Goal: Information Seeking & Learning: Learn about a topic

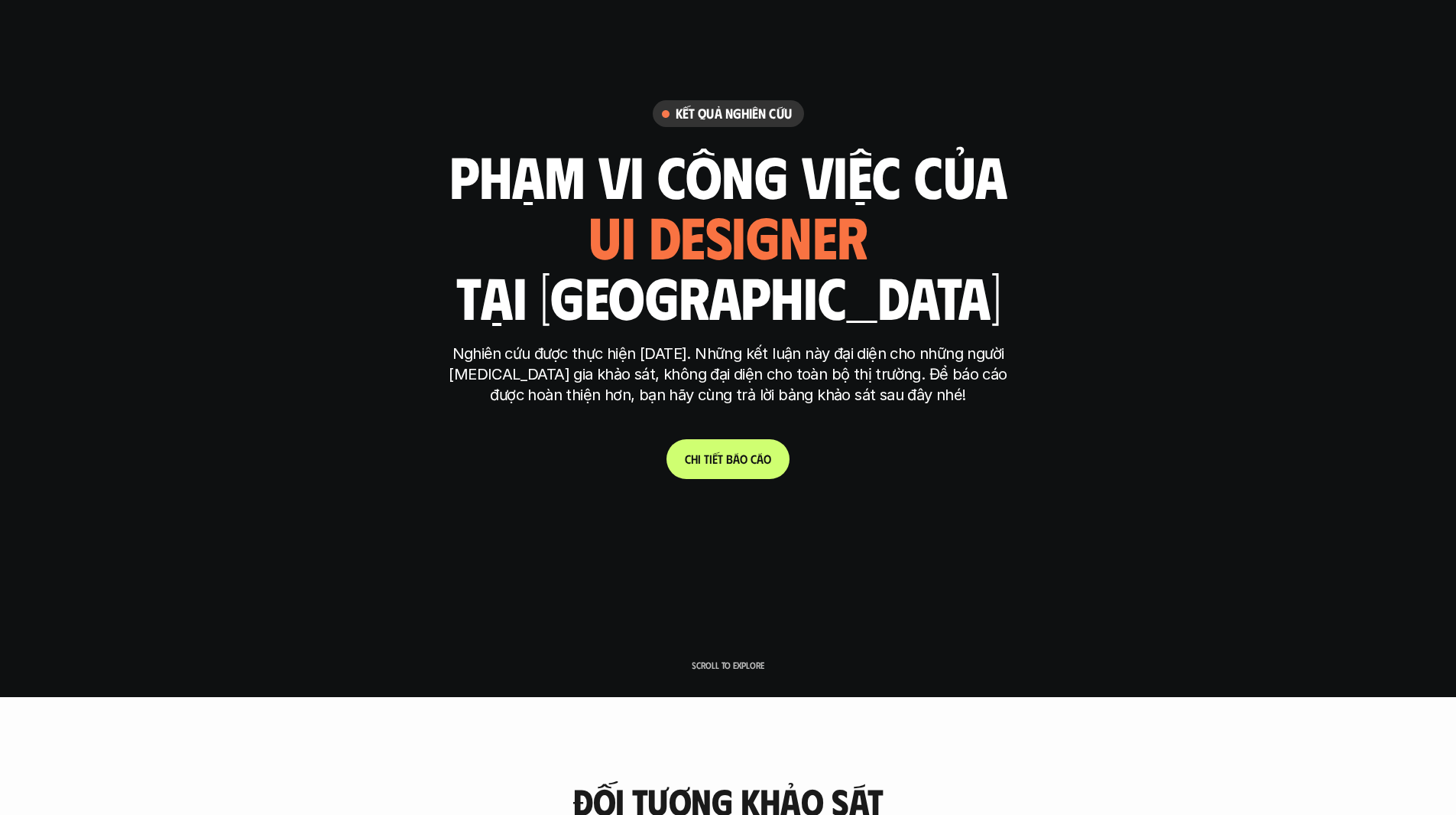
scroll to position [153, 0]
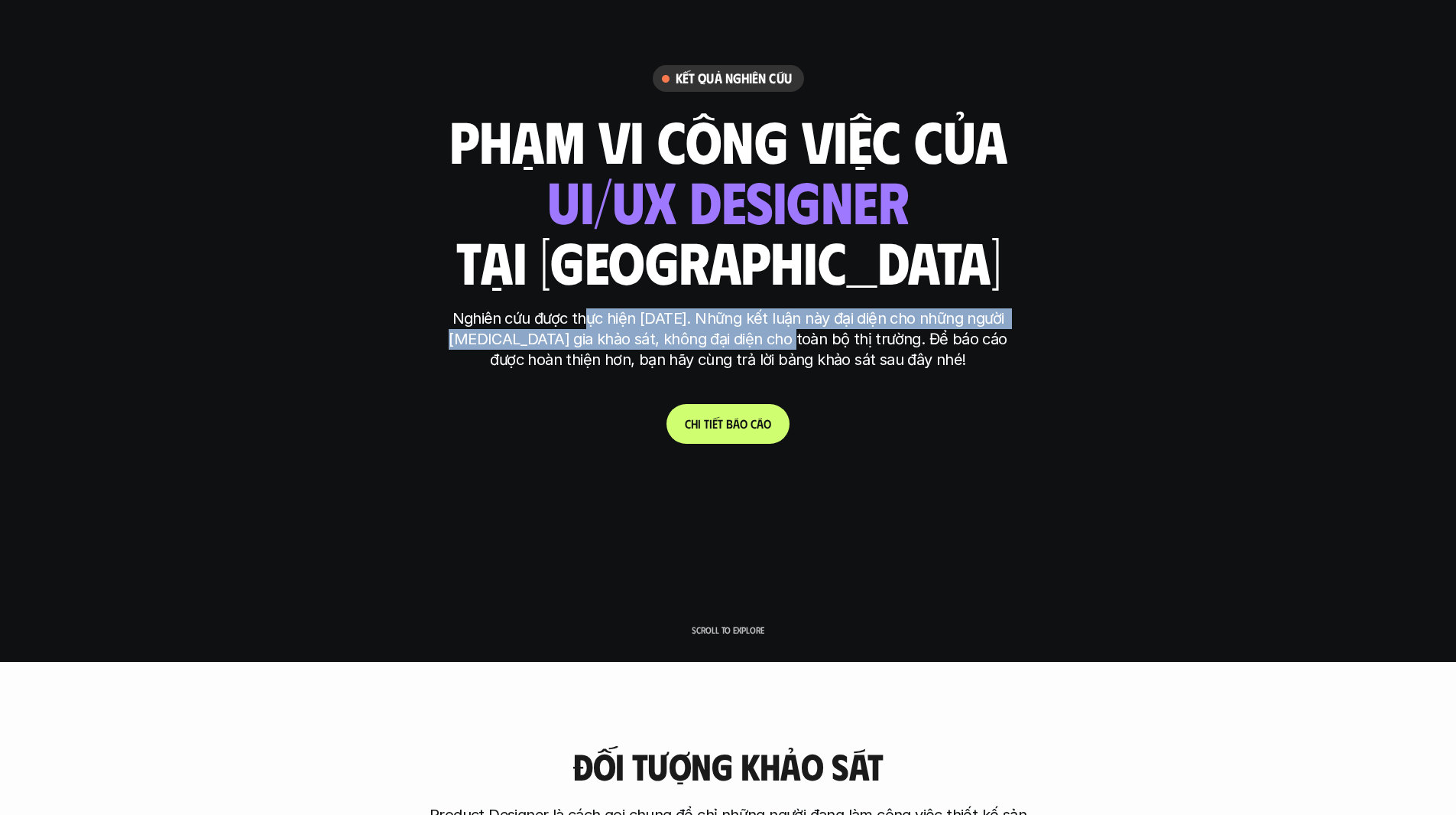
drag, startPoint x: 573, startPoint y: 318, endPoint x: 773, endPoint y: 331, distance: 200.4
click at [773, 331] on p "Nghiên cứu được thực hiện [DATE]. Những kết luận này đại diện cho những người […" at bounding box center [729, 340] width 573 height 62
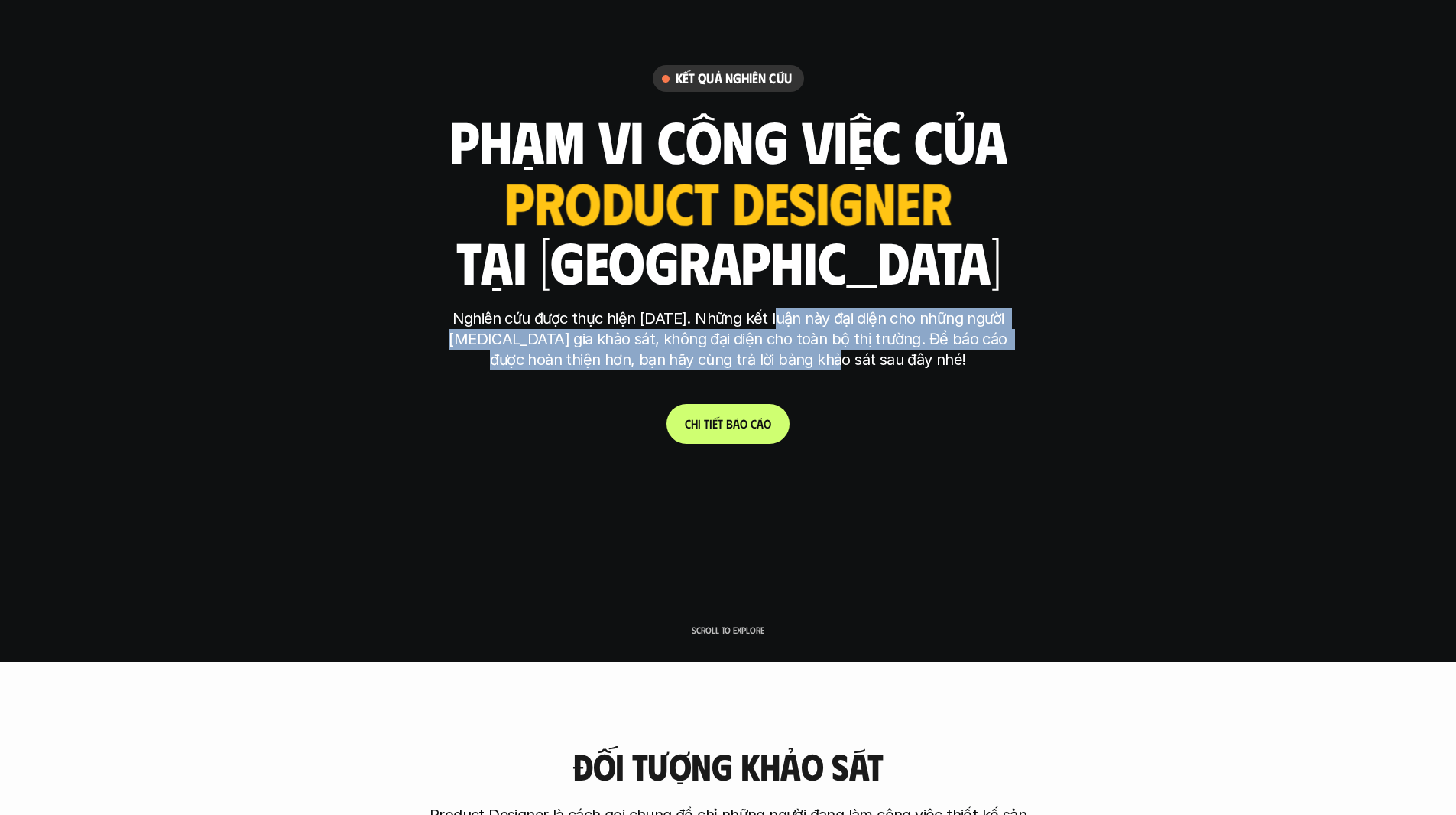
drag, startPoint x: 790, startPoint y: 325, endPoint x: 852, endPoint y: 360, distance: 71.2
click at [852, 360] on p "Nghiên cứu được thực hiện [DATE]. Những kết luận này đại diện cho những người […" at bounding box center [729, 340] width 573 height 62
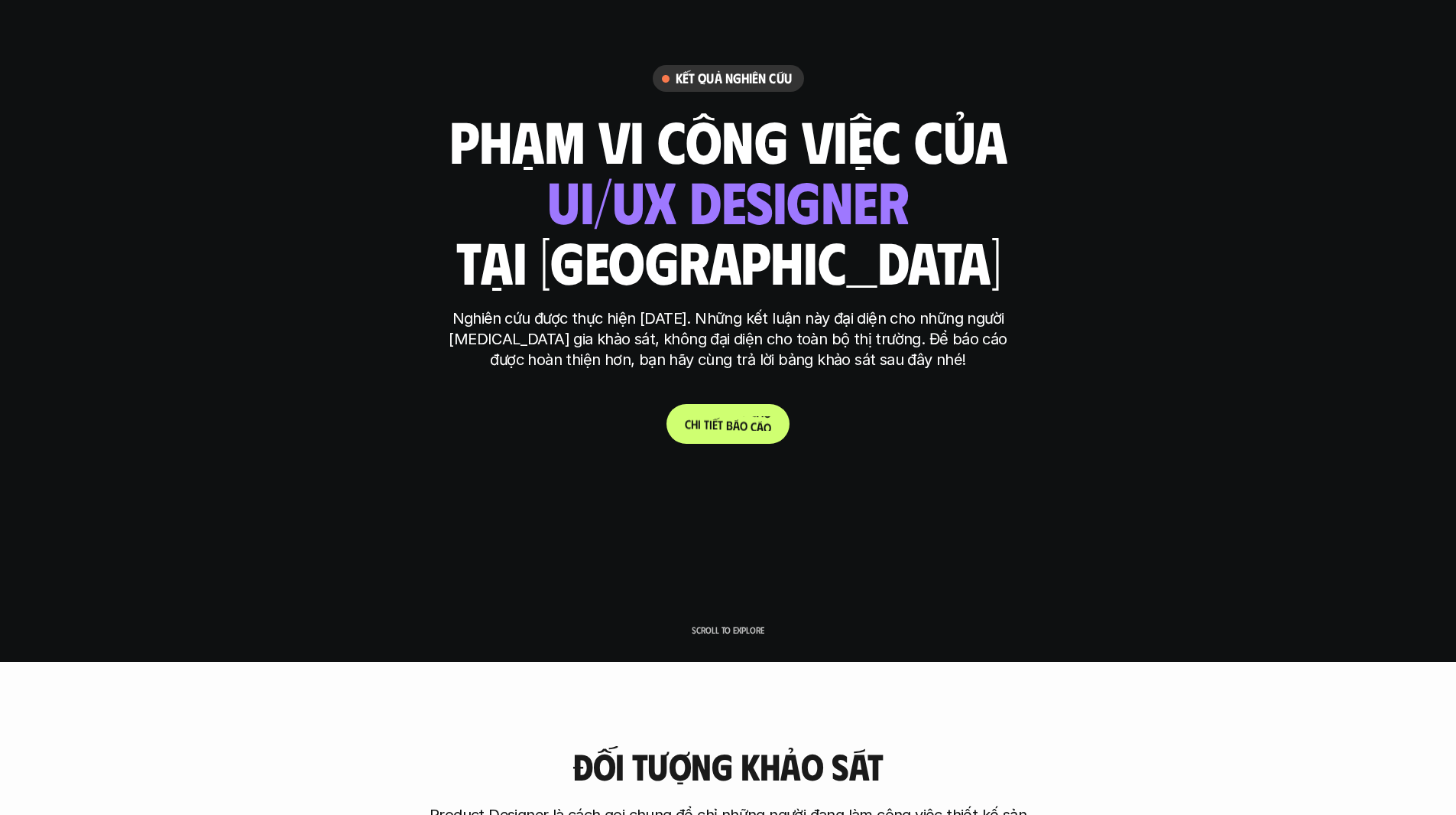
click at [714, 418] on p "C h i t i ế t b á o c á o" at bounding box center [728, 423] width 87 height 14
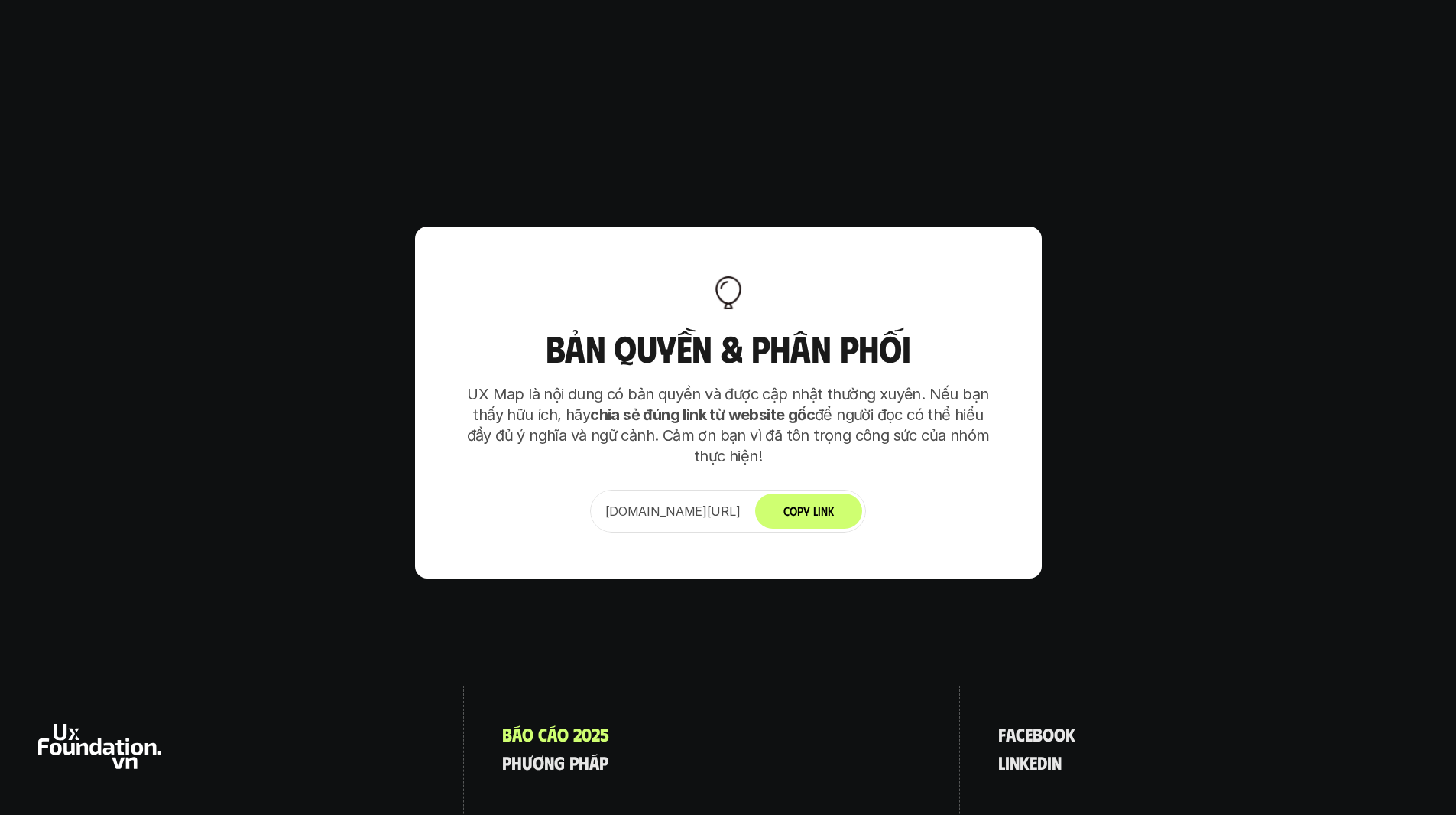
scroll to position [9529, 0]
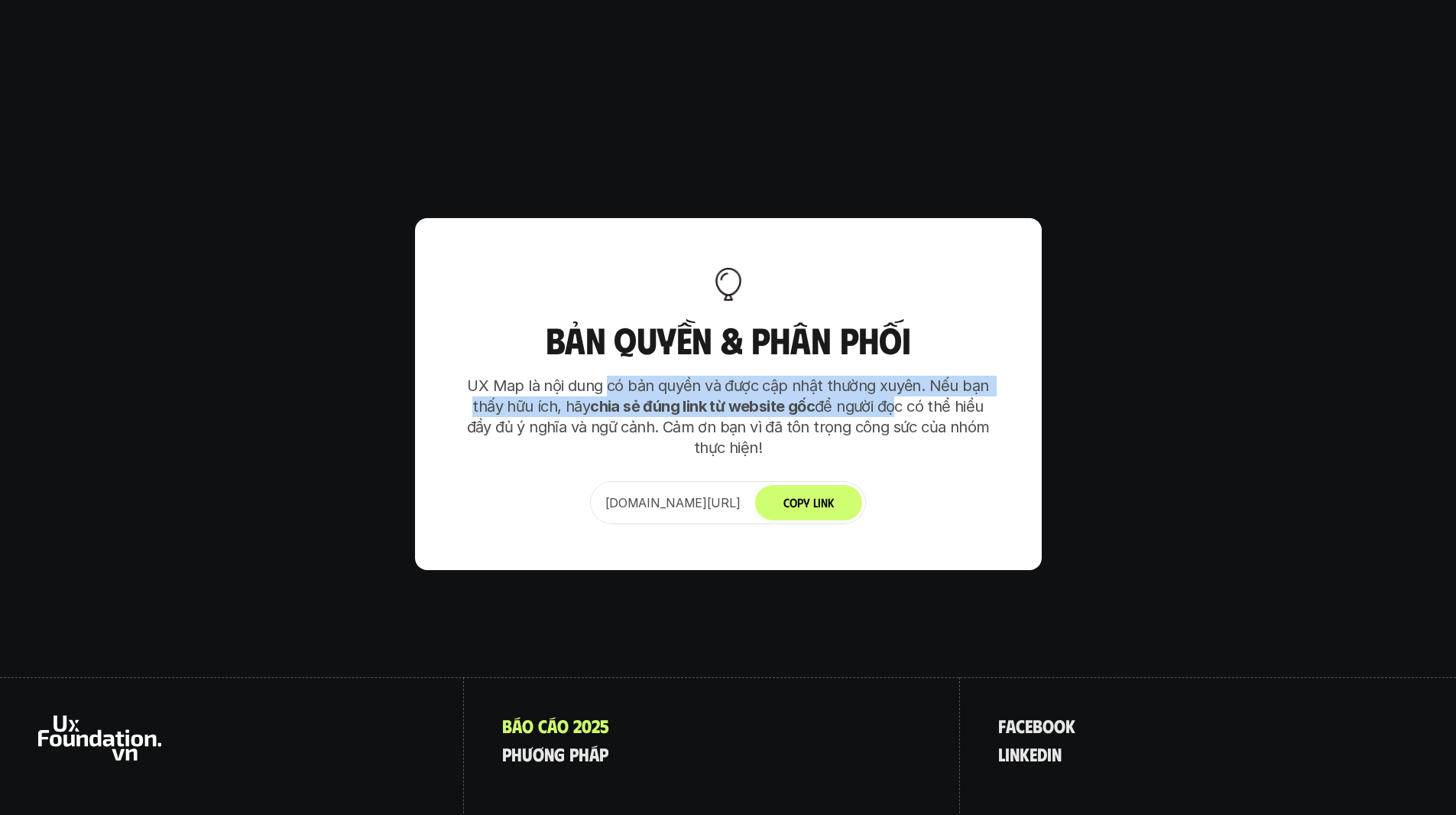
drag, startPoint x: 612, startPoint y: 299, endPoint x: 887, endPoint y: 315, distance: 275.5
click at [887, 376] on p "UX Map là nội dung có bản quyền và được cập nhật thường xuyên. Nếu bạn thấy hữu…" at bounding box center [728, 417] width 535 height 82
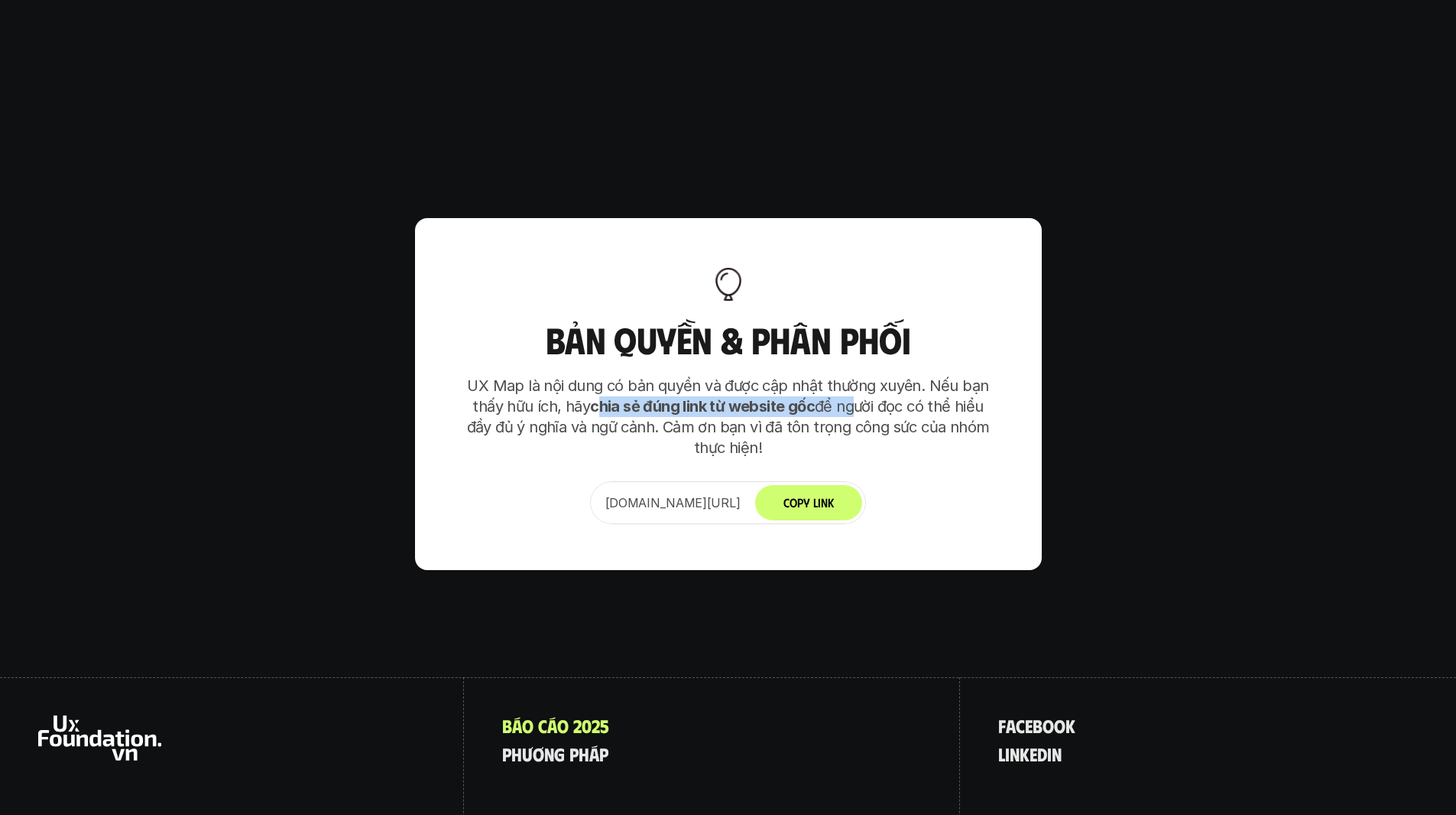
drag, startPoint x: 657, startPoint y: 315, endPoint x: 851, endPoint y: 322, distance: 194.1
click at [851, 376] on p "UX Map là nội dung có bản quyền và được cập nhật thường xuyên. Nếu bạn thấy hữu…" at bounding box center [728, 417] width 535 height 82
click at [841, 485] on button "Copy Link" at bounding box center [809, 503] width 107 height 35
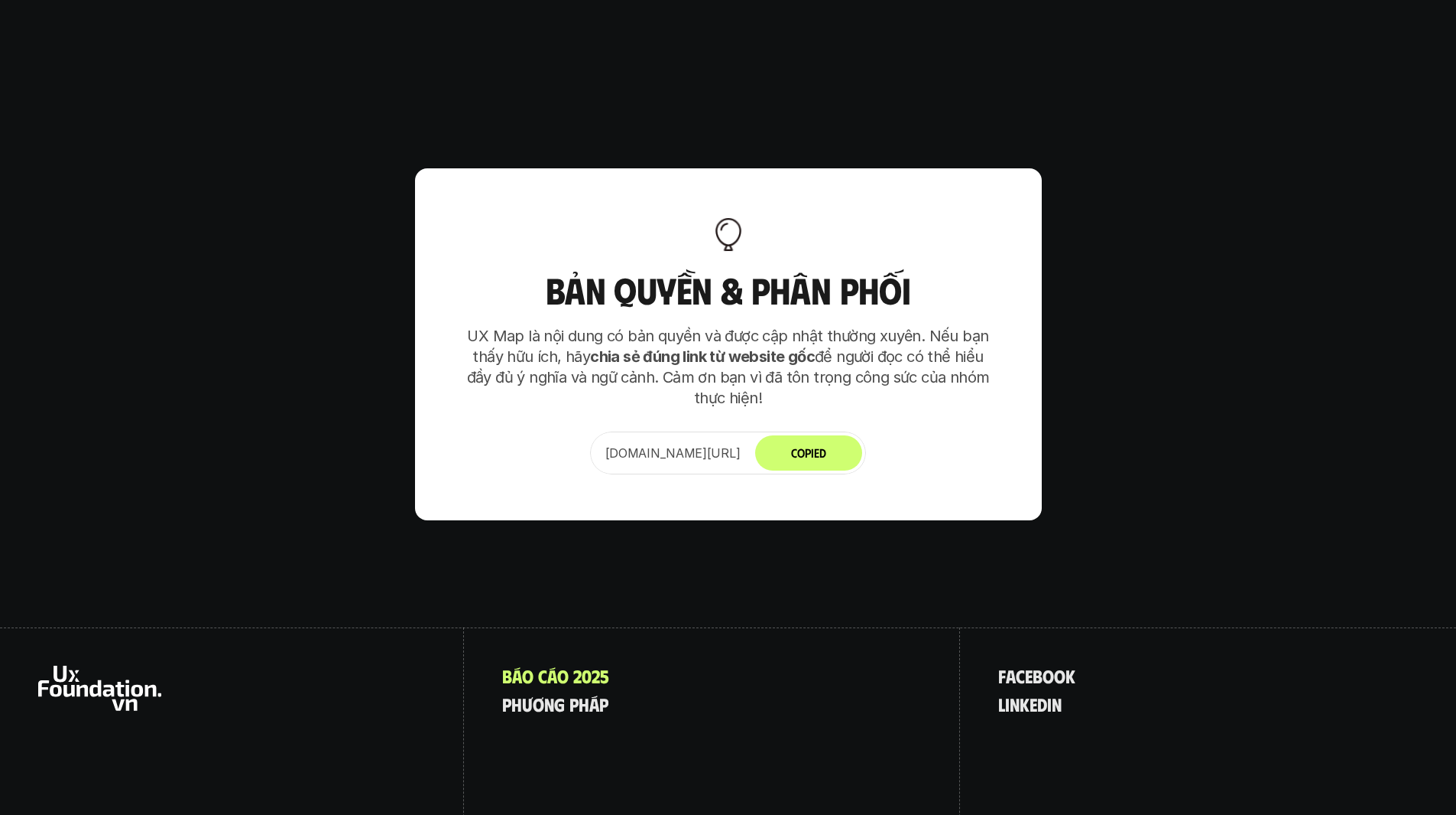
scroll to position [9606, 0]
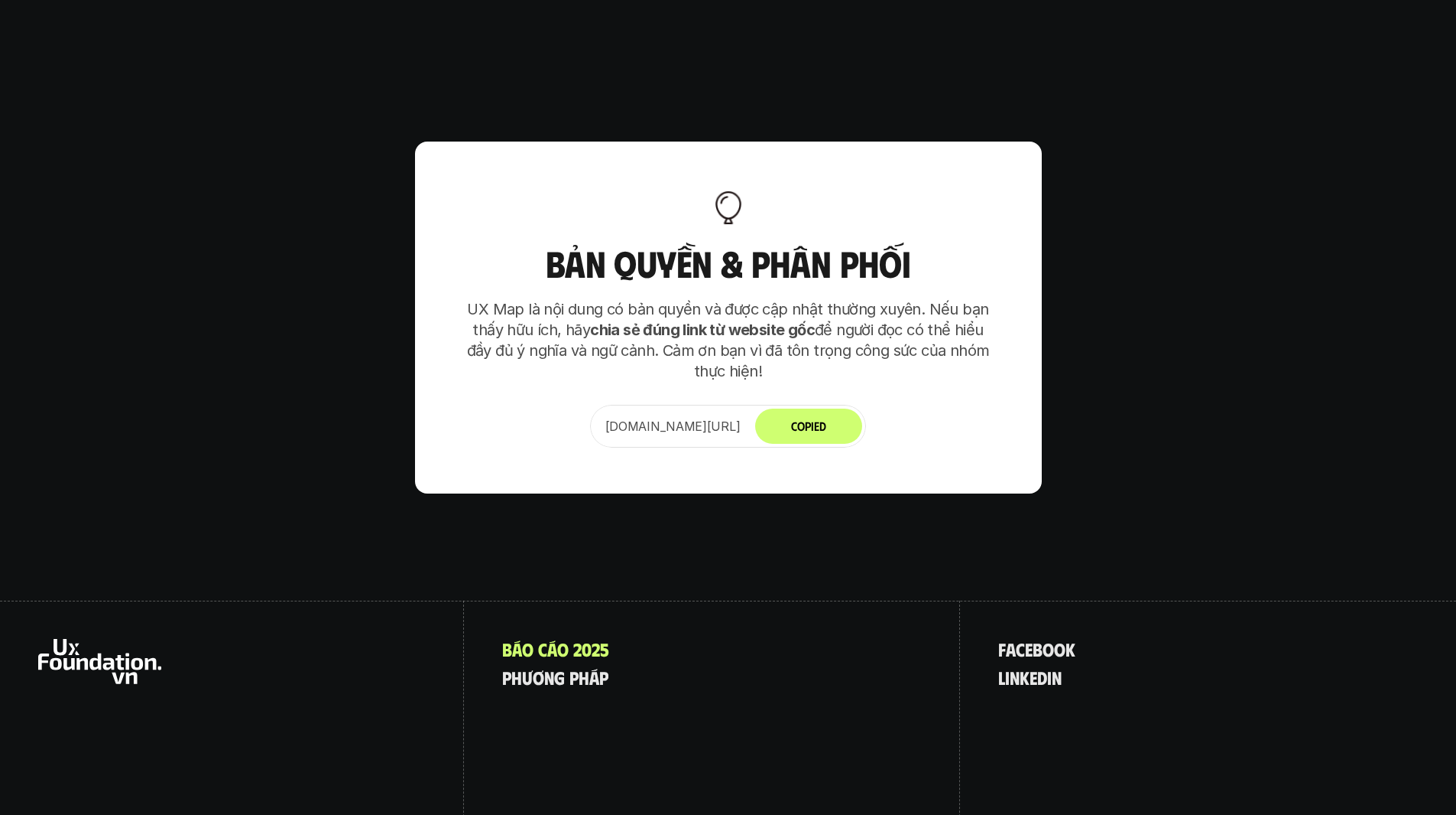
click at [848, 409] on button "Copied" at bounding box center [809, 426] width 107 height 35
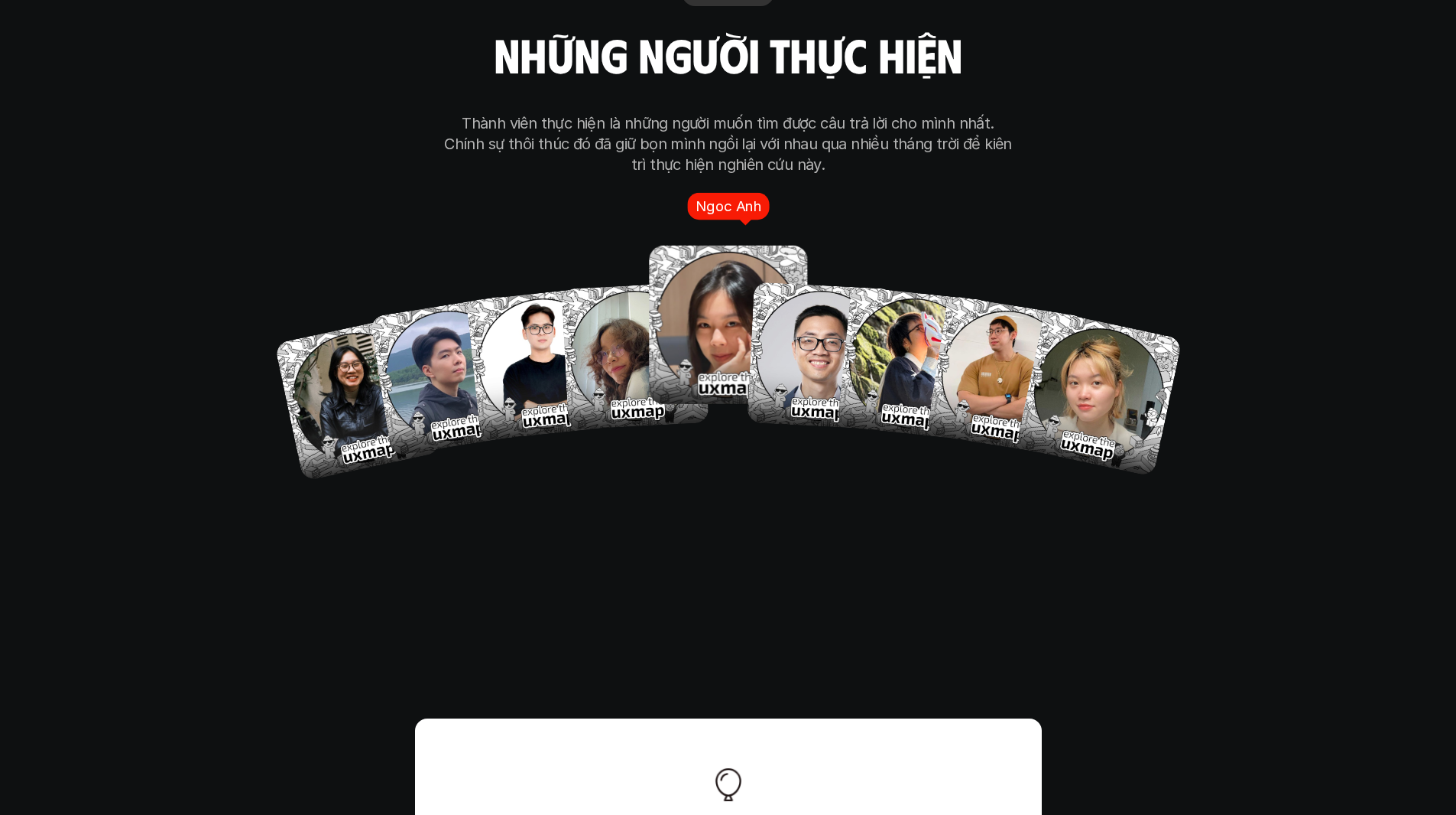
scroll to position [8994, 0]
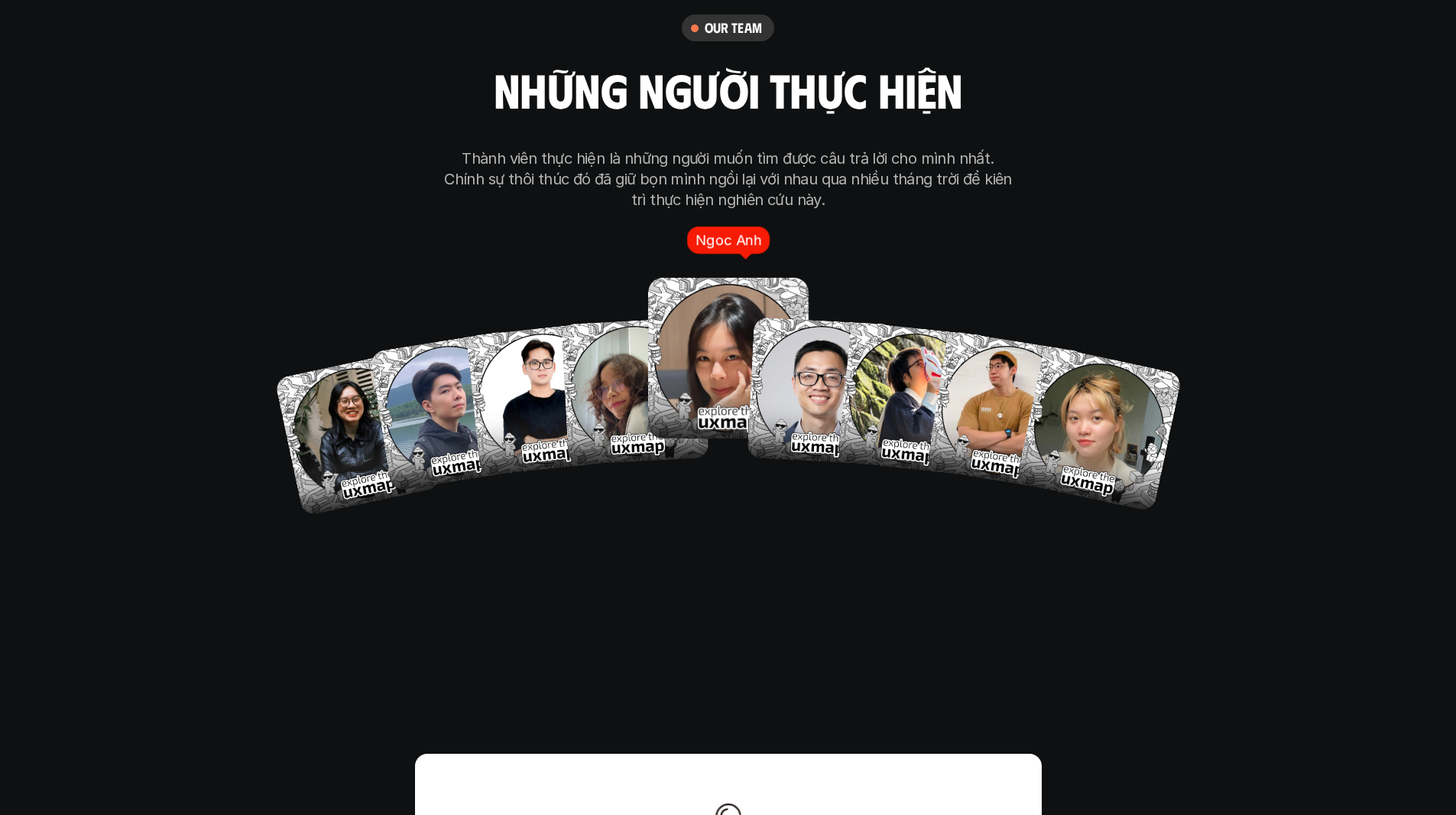
click at [716, 226] on div "Ngoc Anh" at bounding box center [728, 240] width 82 height 27
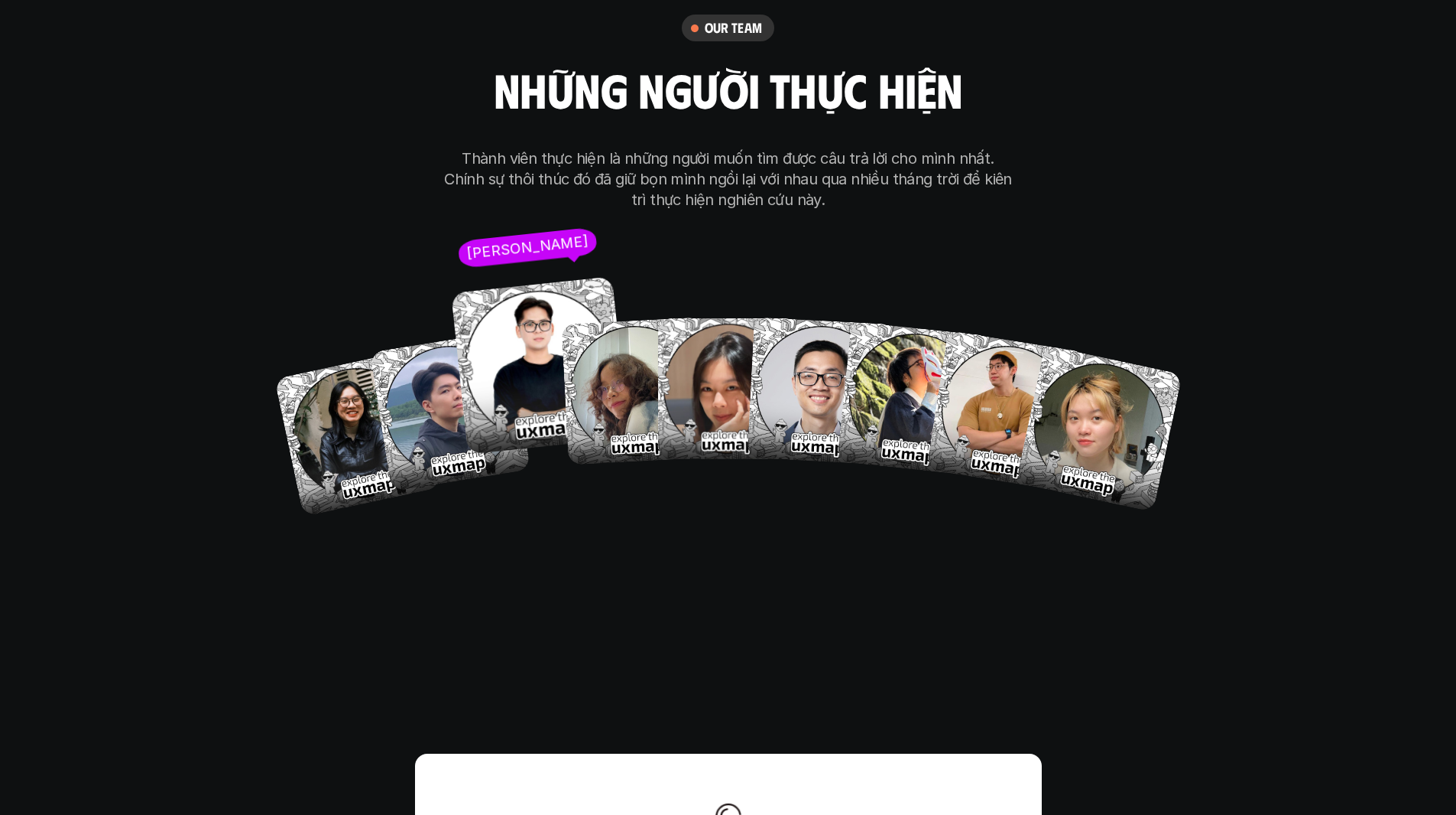
click at [541, 358] on link "[PERSON_NAME]" at bounding box center [542, 398] width 162 height 162
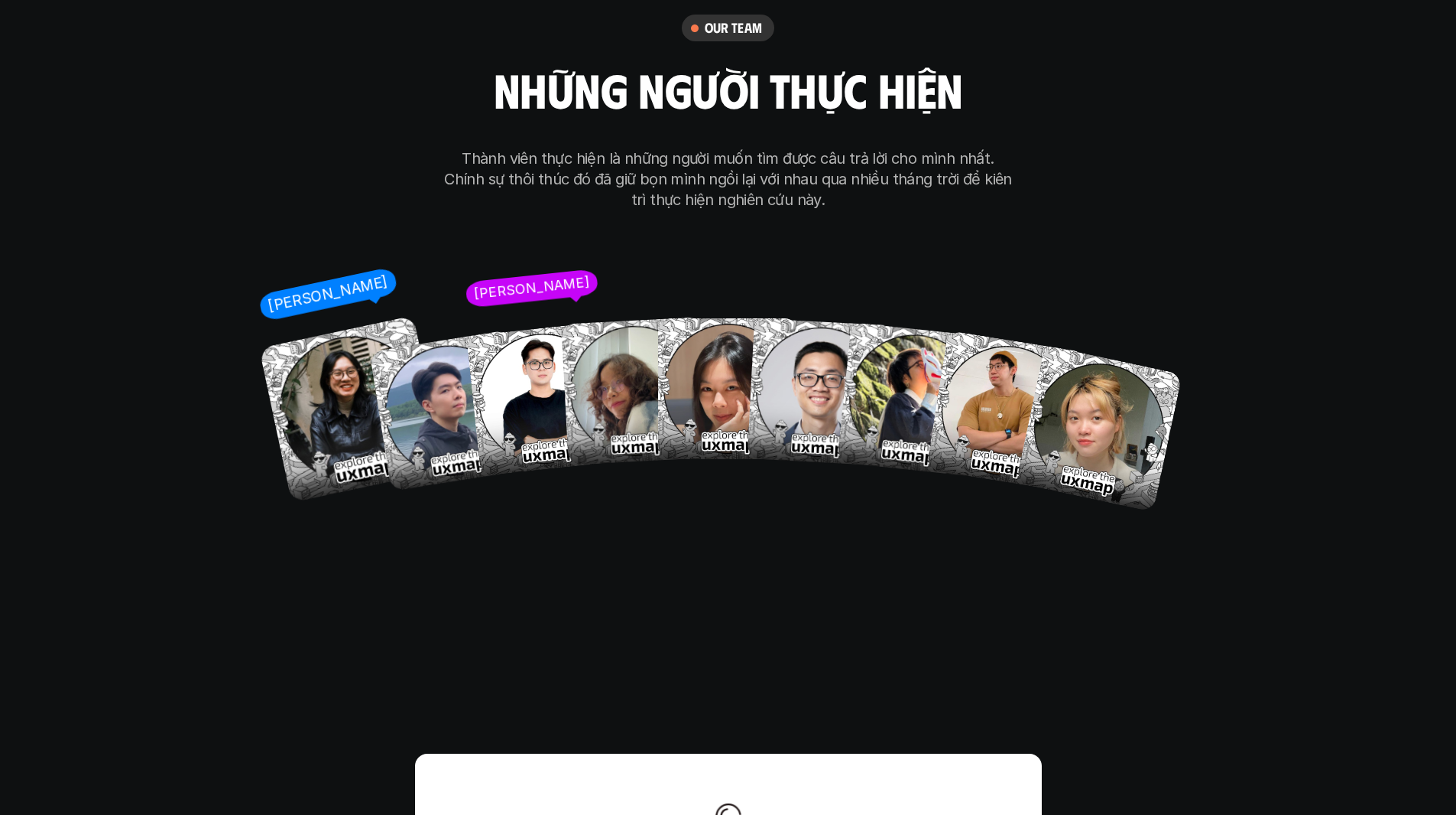
click at [334, 347] on img at bounding box center [351, 410] width 187 height 188
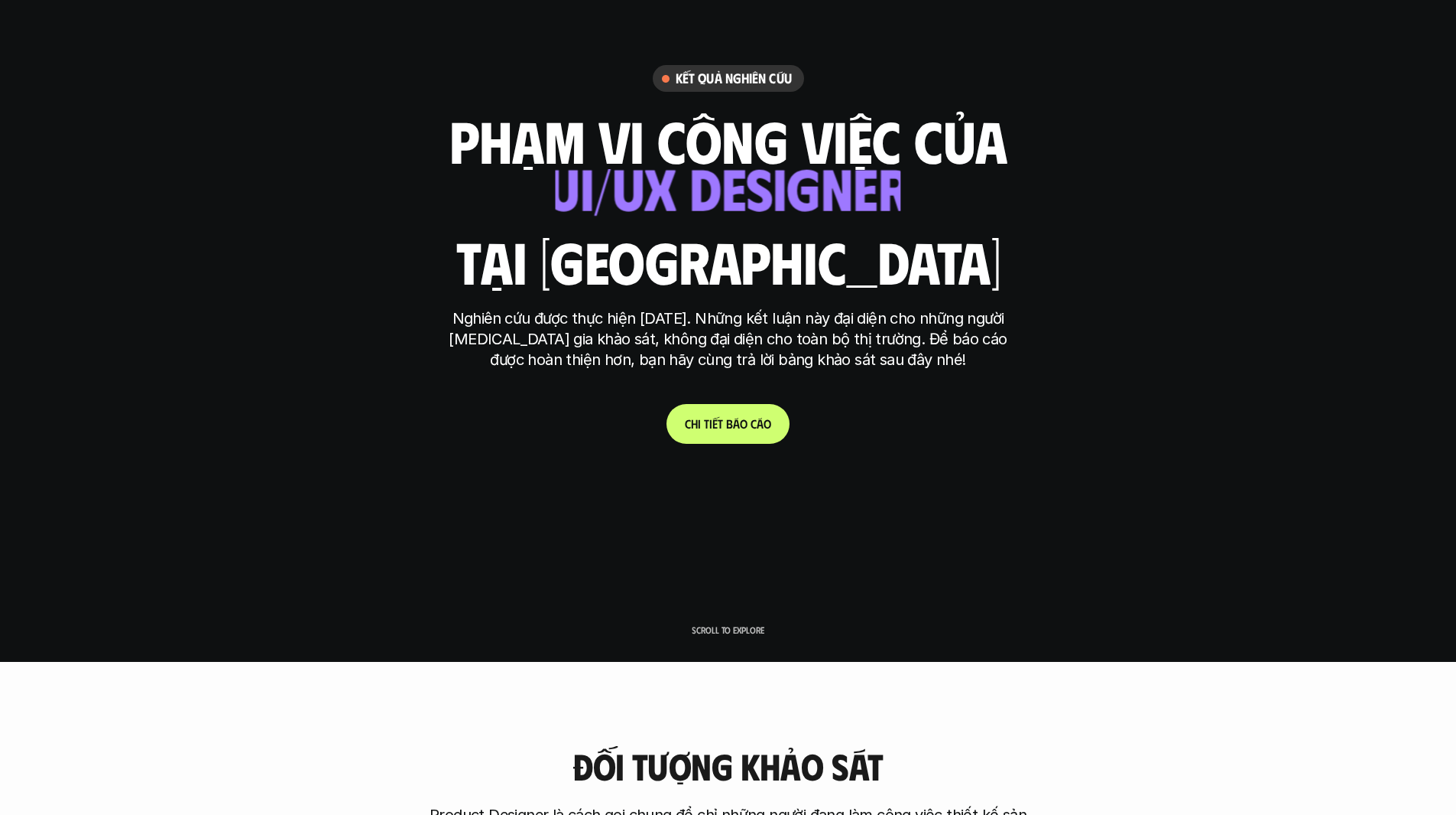
scroll to position [0, 0]
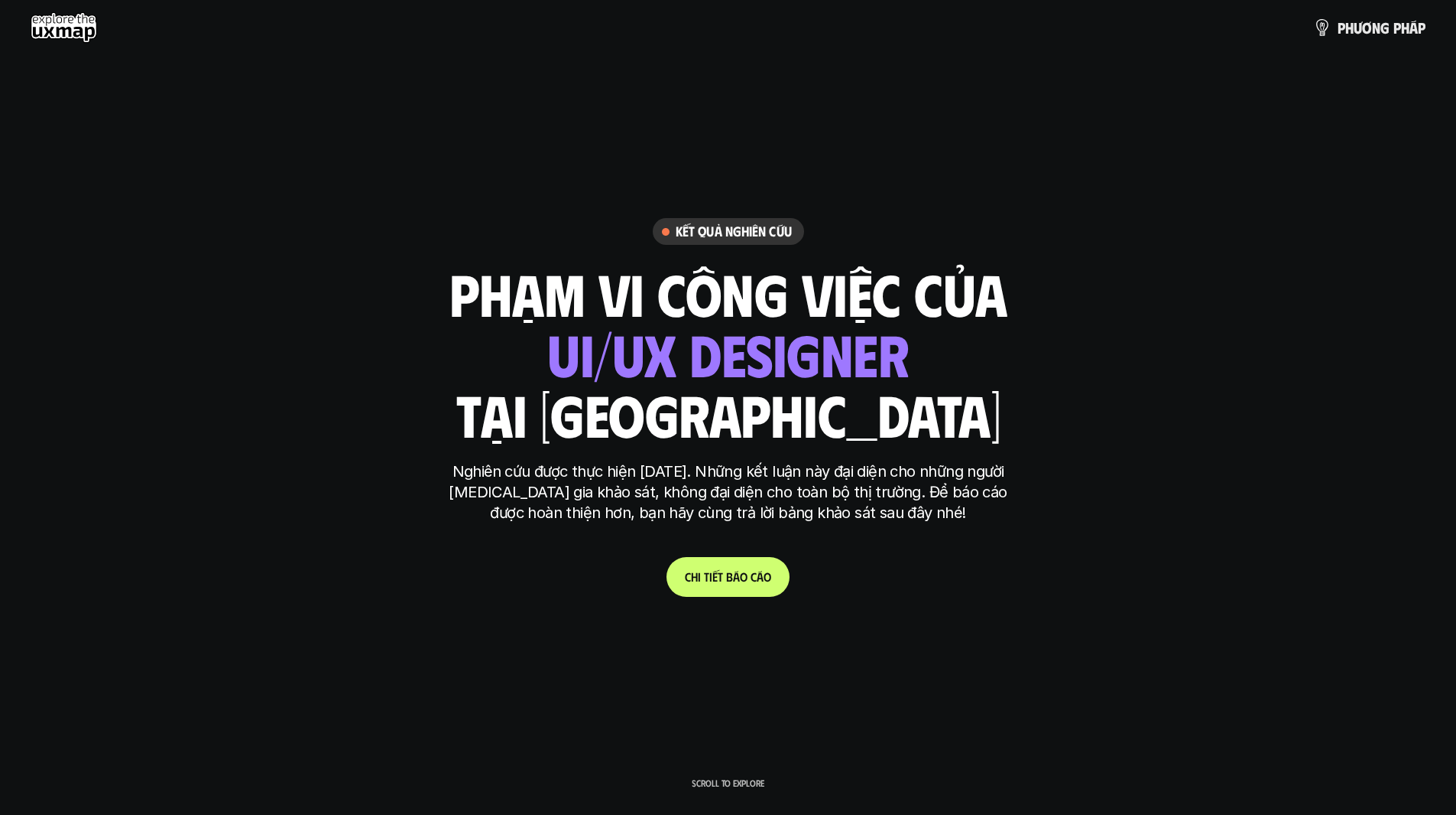
drag, startPoint x: 1453, startPoint y: 38, endPoint x: 1467, endPoint y: 426, distance: 388.3
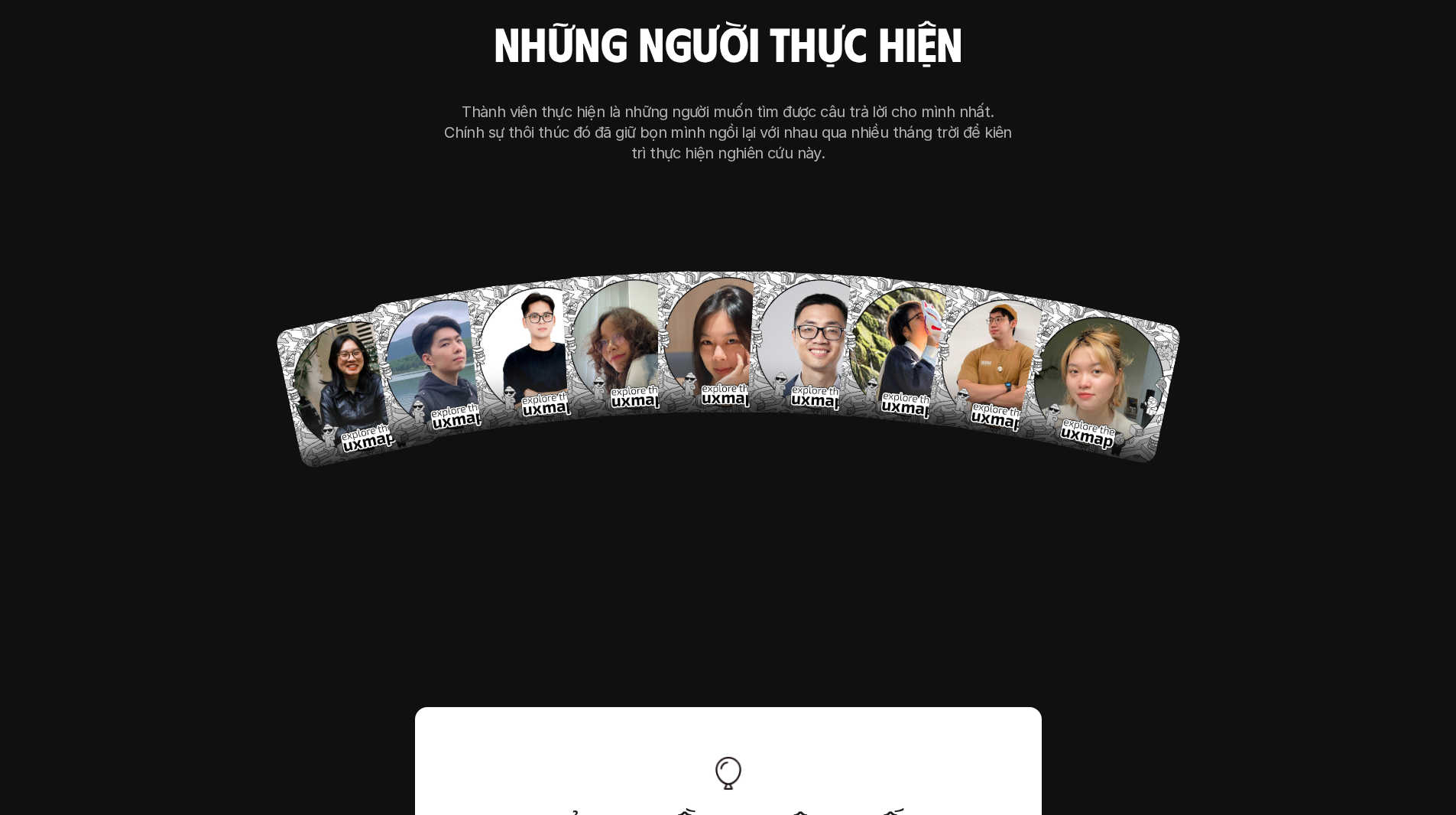
scroll to position [8994, 0]
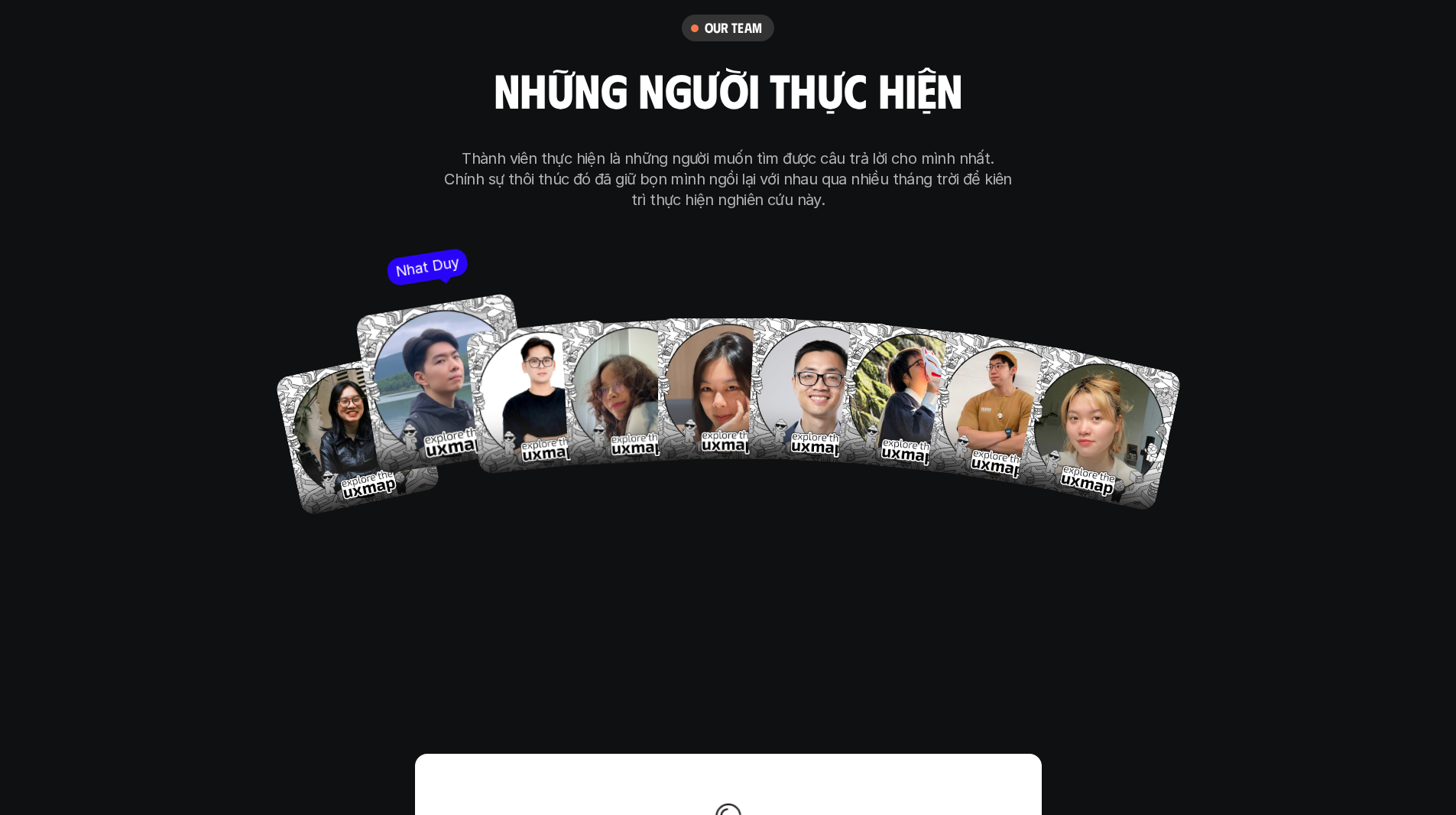
click at [459, 328] on img at bounding box center [446, 383] width 182 height 182
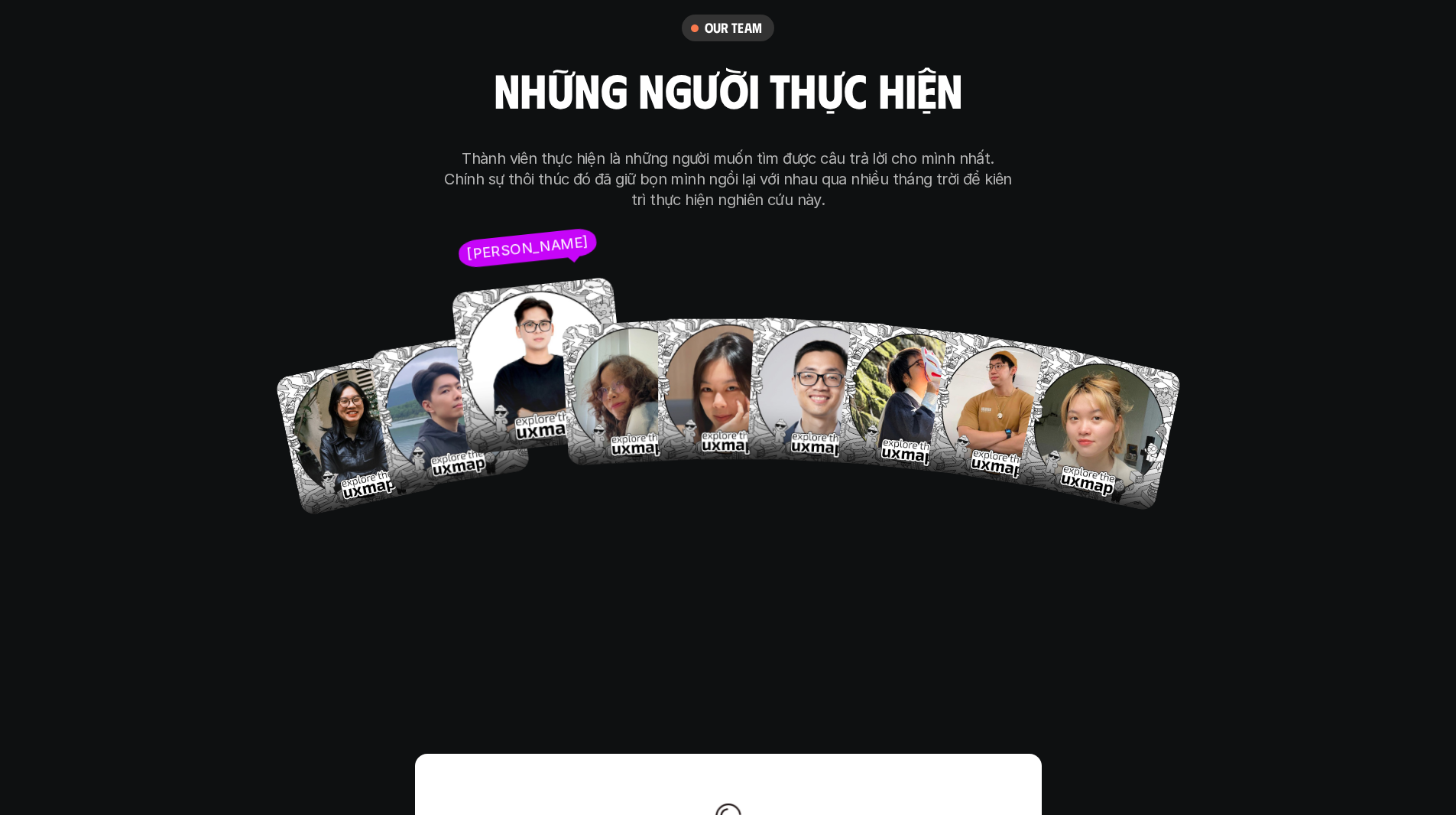
click at [476, 310] on img at bounding box center [541, 366] width 178 height 178
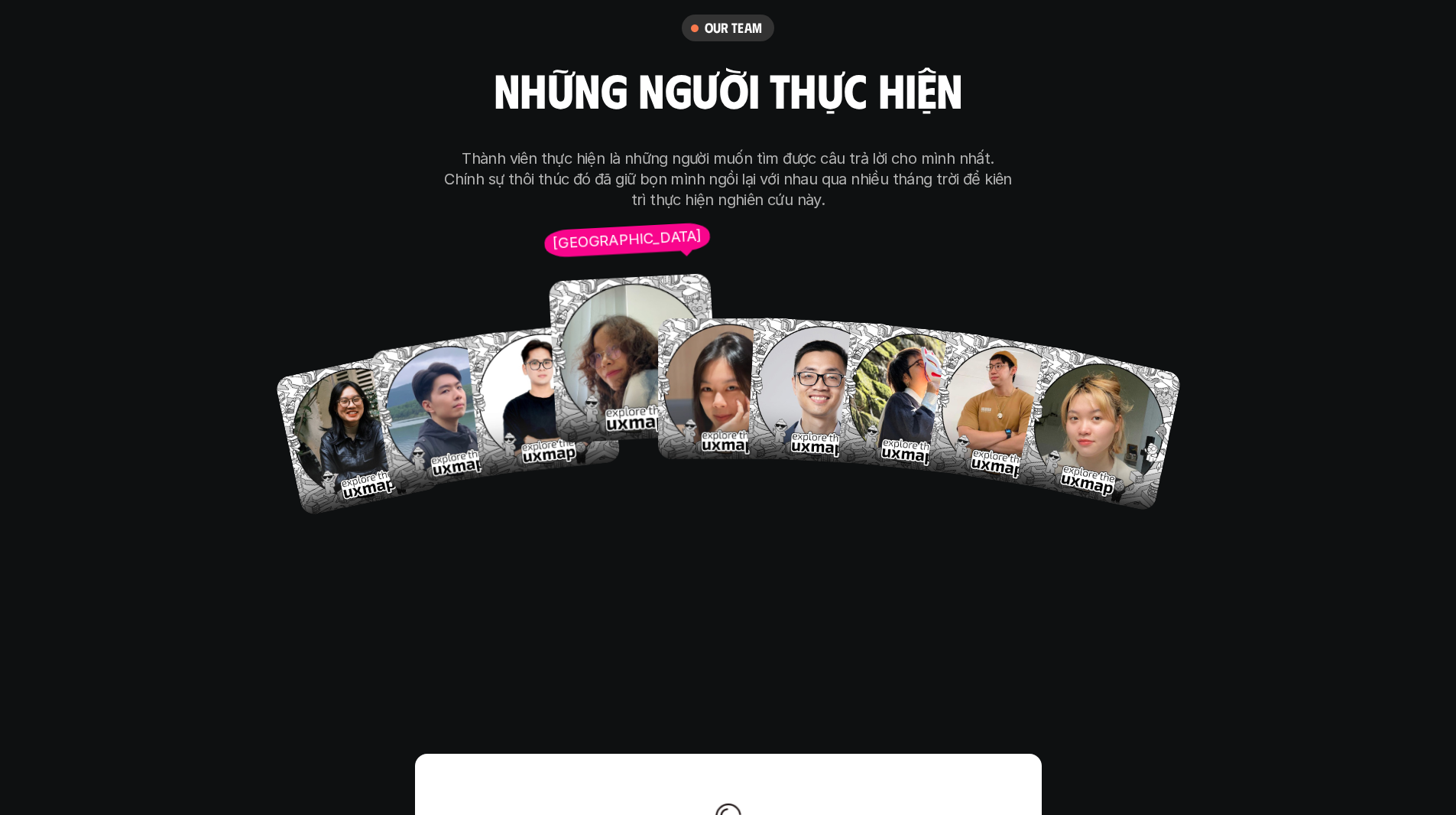
click at [617, 301] on img at bounding box center [634, 358] width 170 height 170
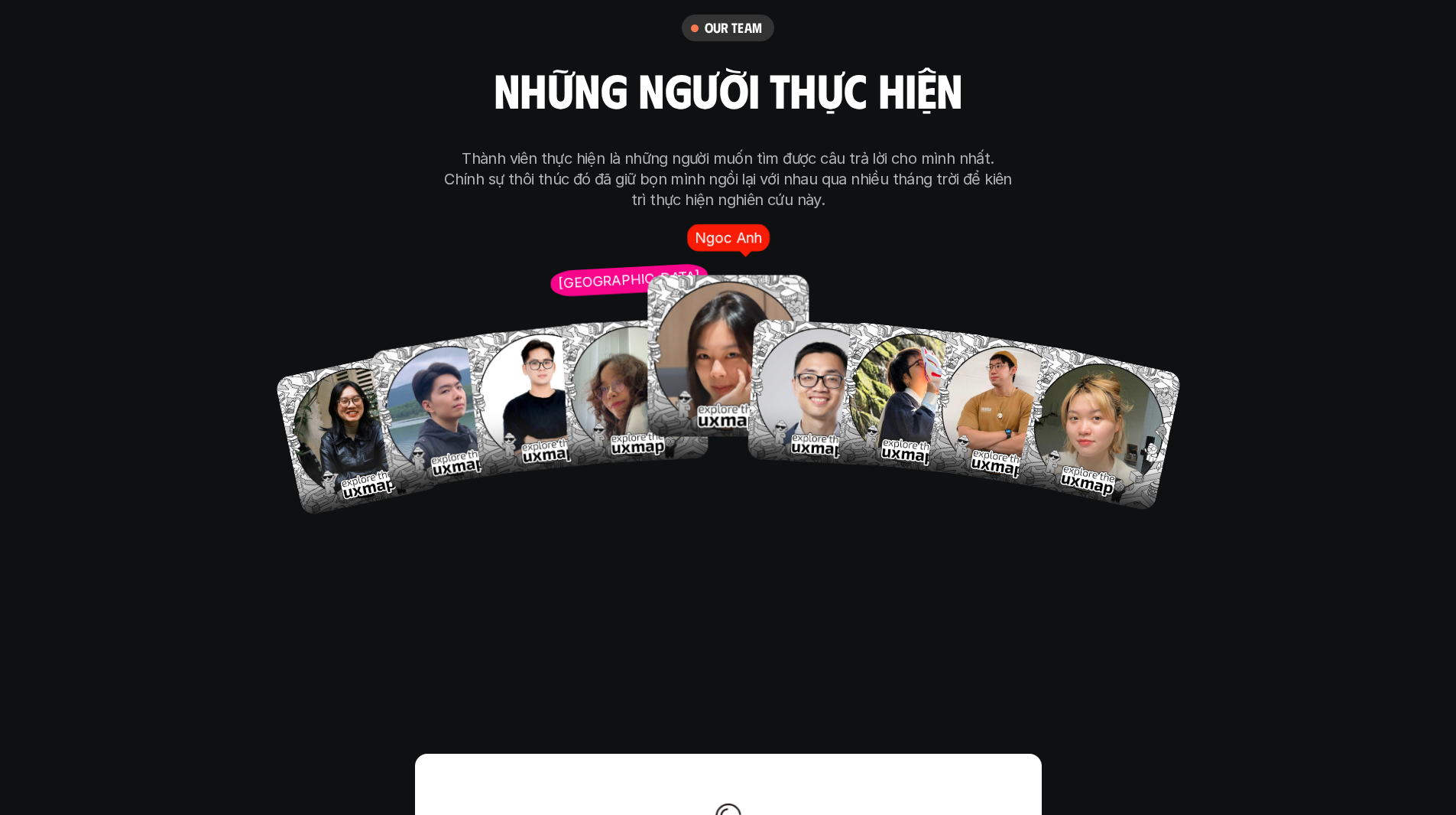
click at [718, 321] on img at bounding box center [728, 356] width 161 height 161
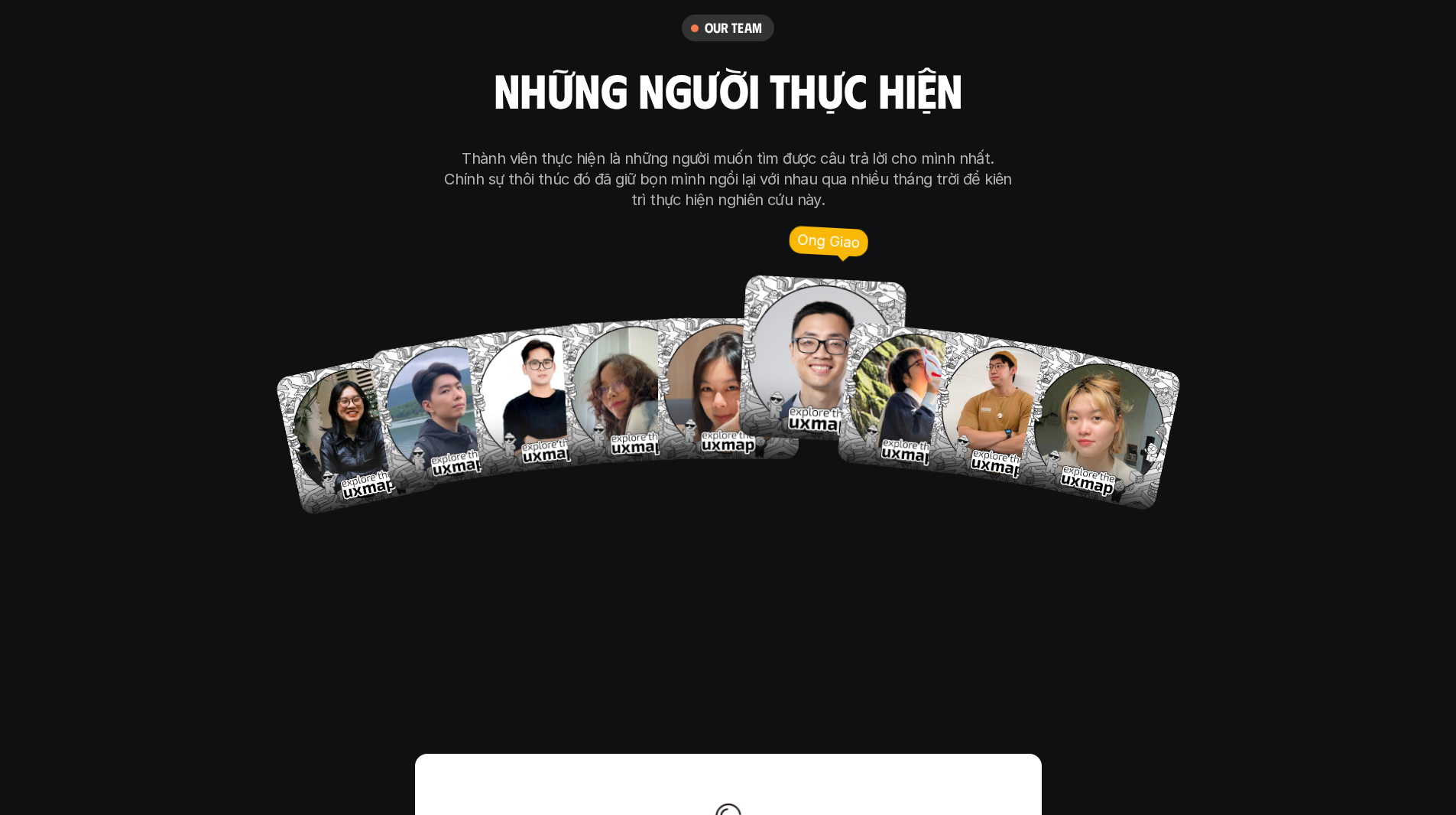
click at [811, 274] on img at bounding box center [822, 358] width 169 height 169
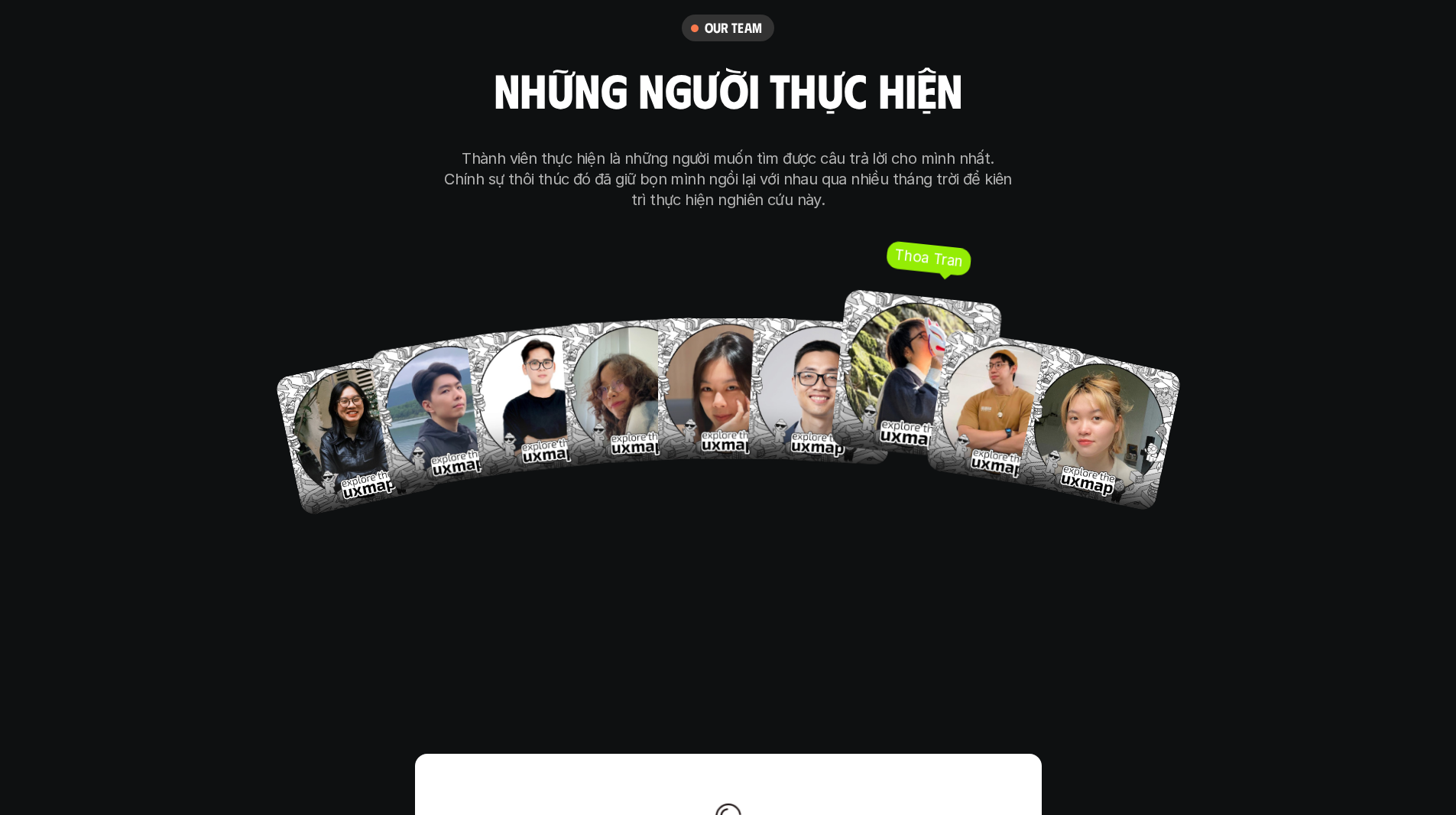
click at [918, 289] on img at bounding box center [917, 376] width 173 height 173
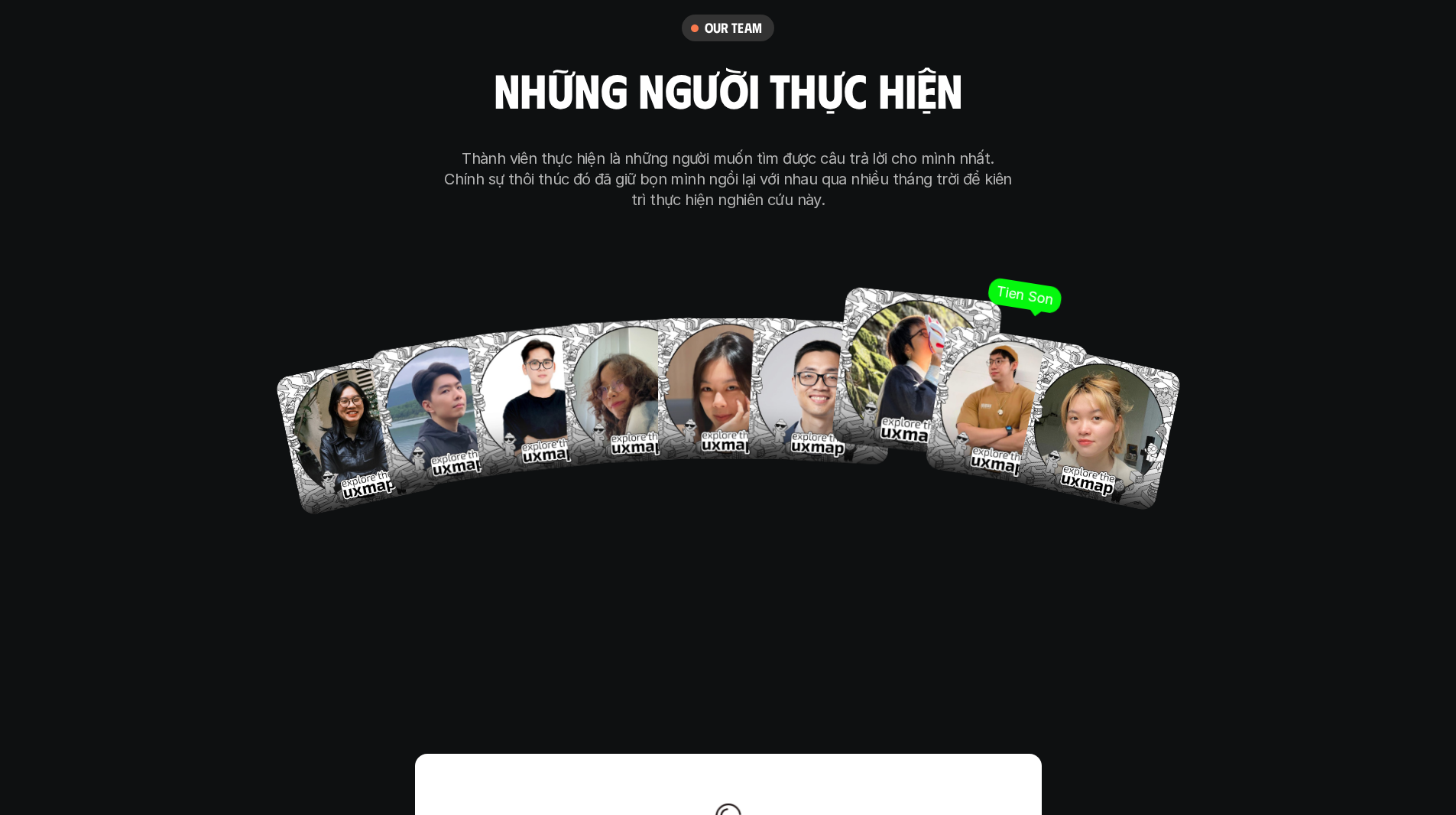
click at [967, 325] on img at bounding box center [1007, 407] width 165 height 165
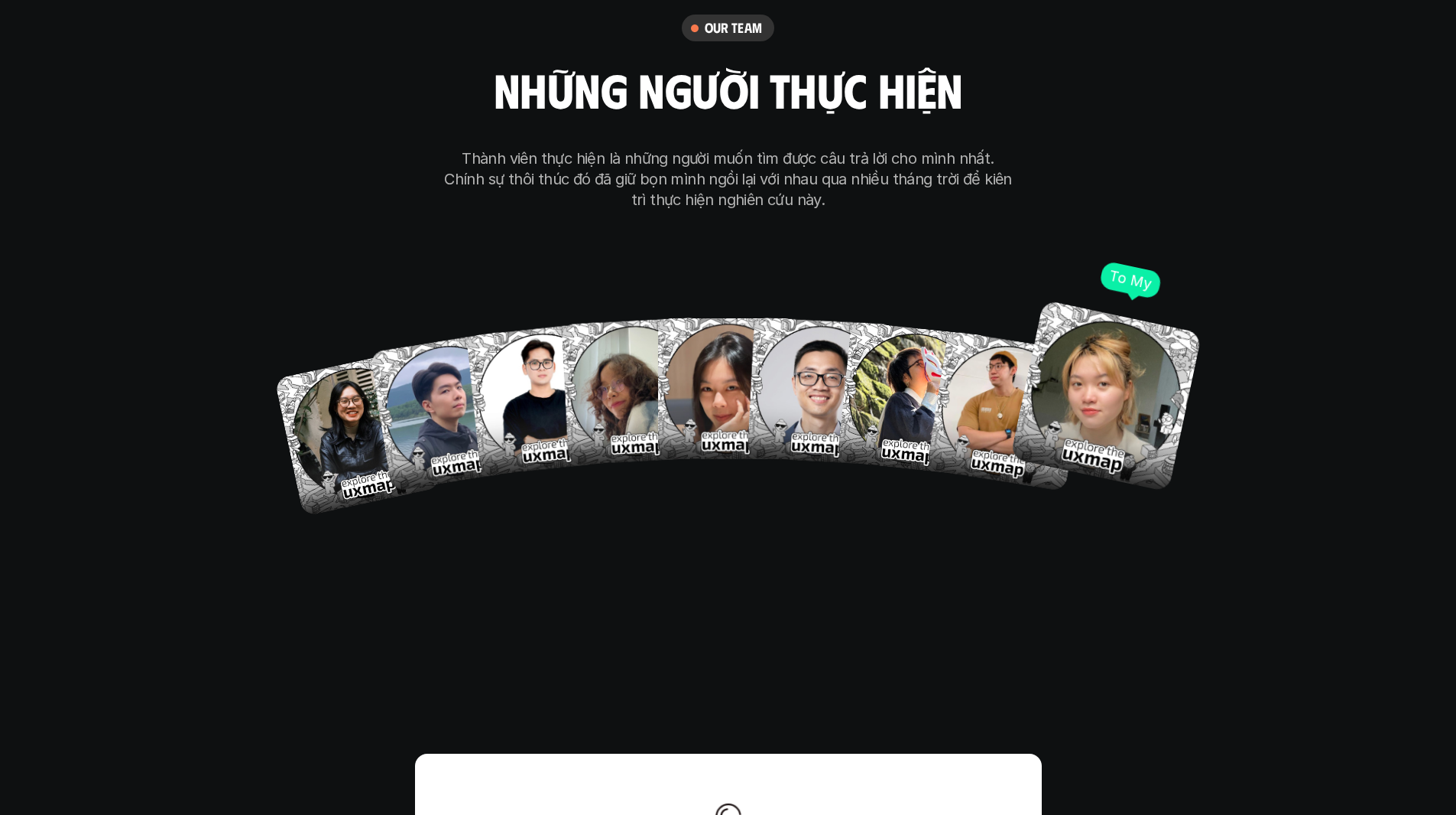
click at [1125, 331] on img at bounding box center [1105, 395] width 192 height 192
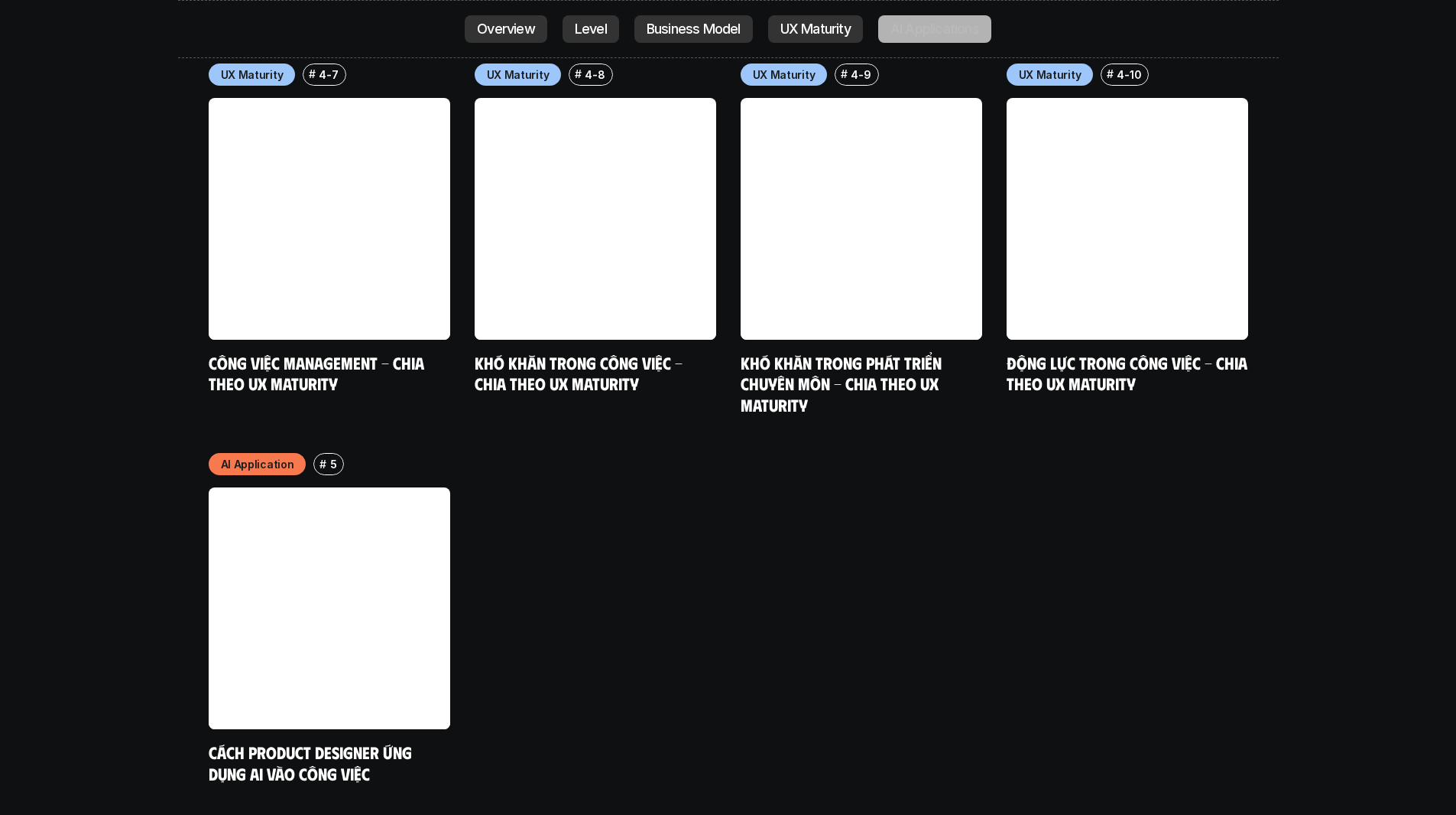
scroll to position [7770, 0]
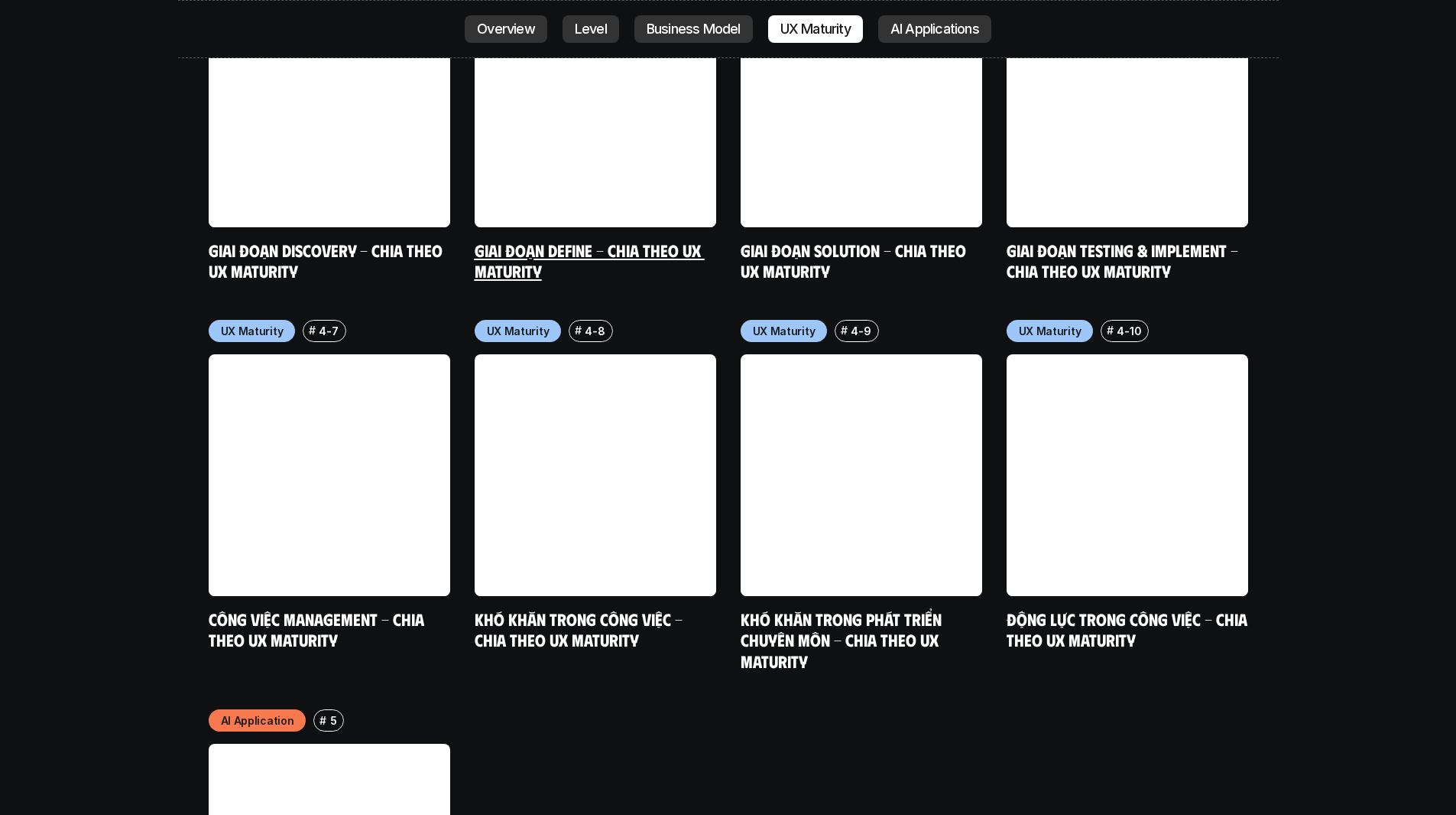
click at [524, 31] on link at bounding box center [595, 106] width 241 height 241
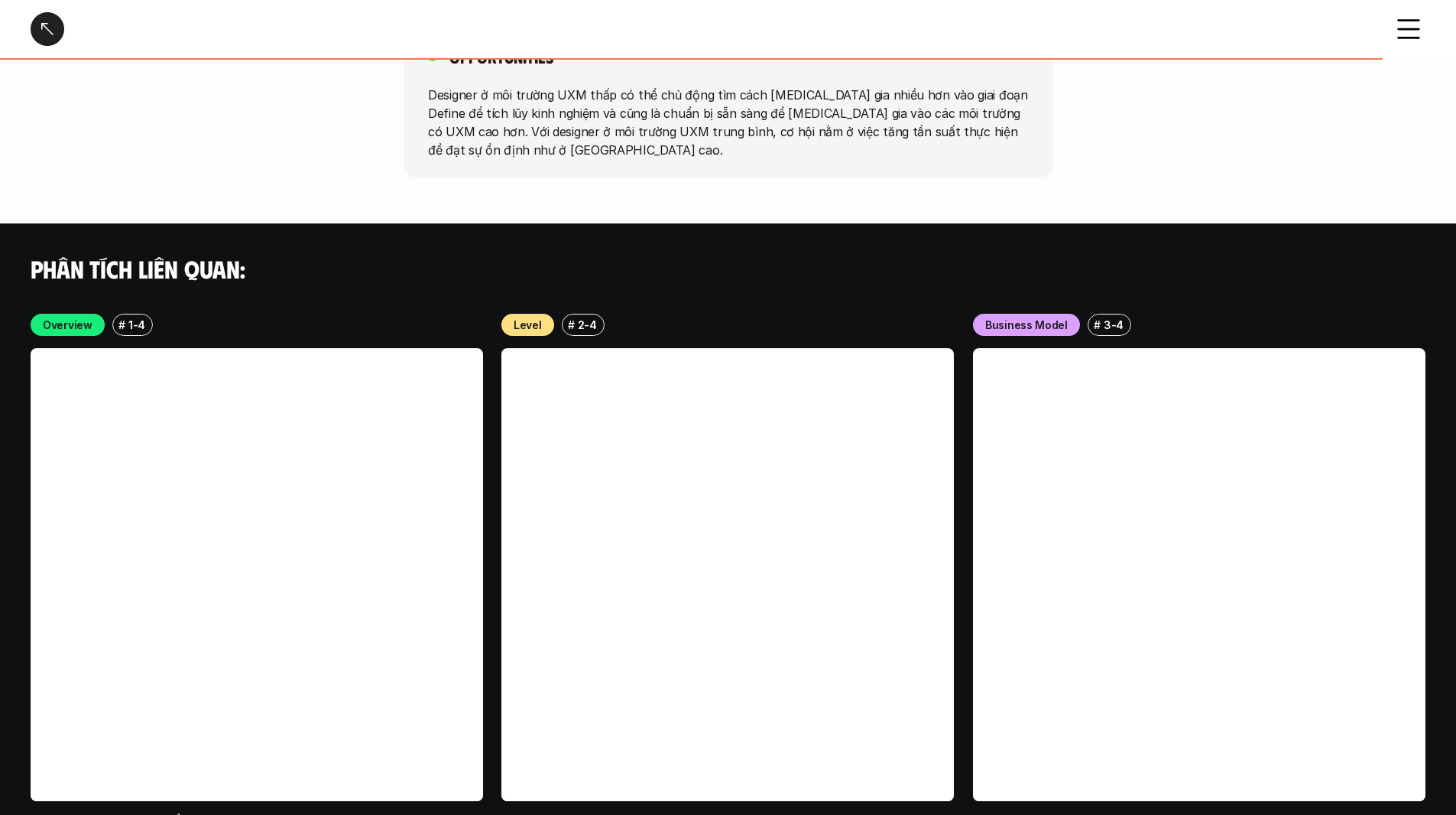
scroll to position [2812, 0]
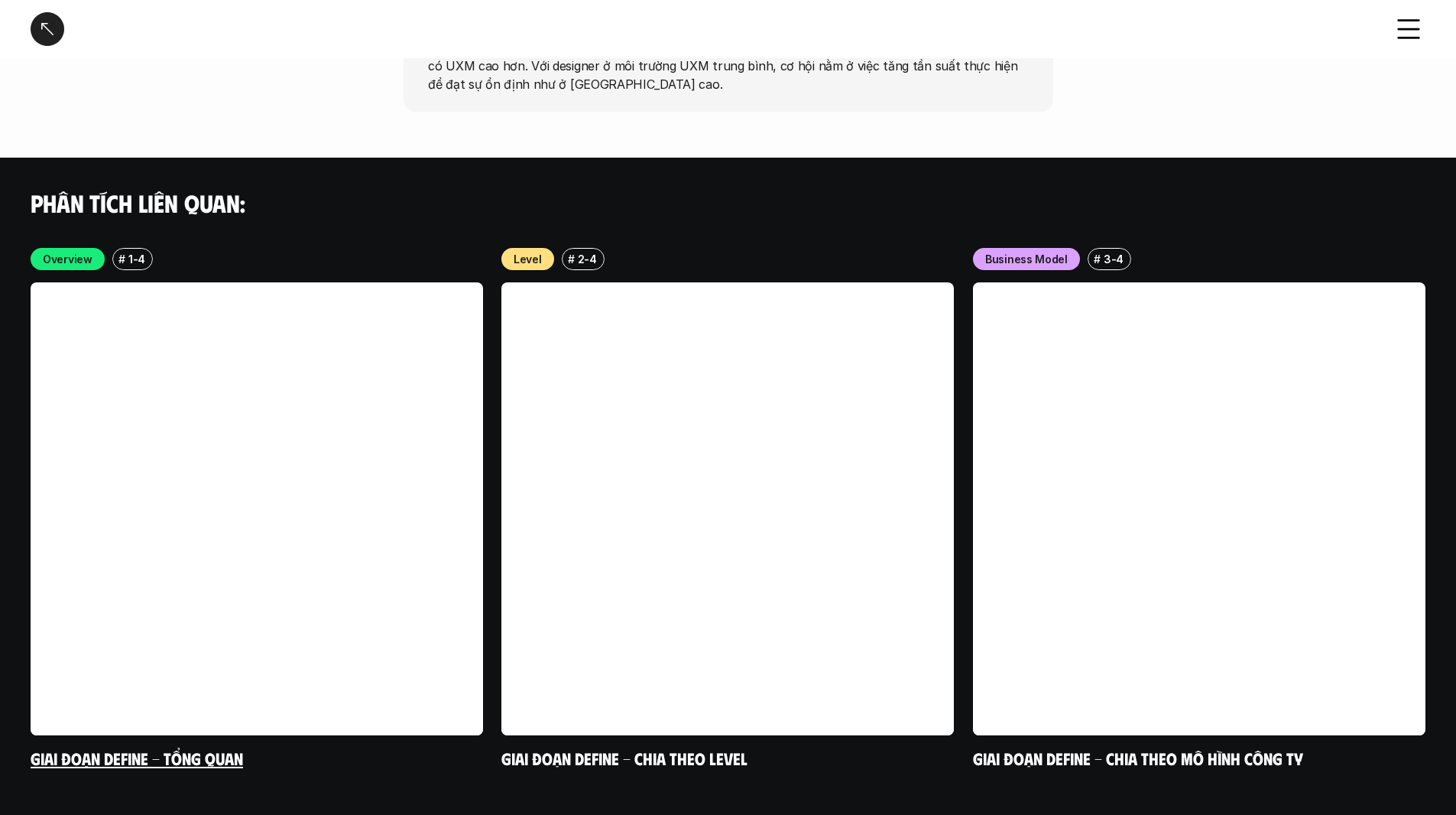
click at [137, 251] on p "1-4" at bounding box center [137, 258] width 17 height 16
click at [38, 248] on div "Overview" at bounding box center [67, 259] width 74 height 22
click at [142, 188] on h4 "Phân tích liên quan:" at bounding box center [728, 203] width 1395 height 29
click at [41, 34] on div at bounding box center [47, 29] width 34 height 34
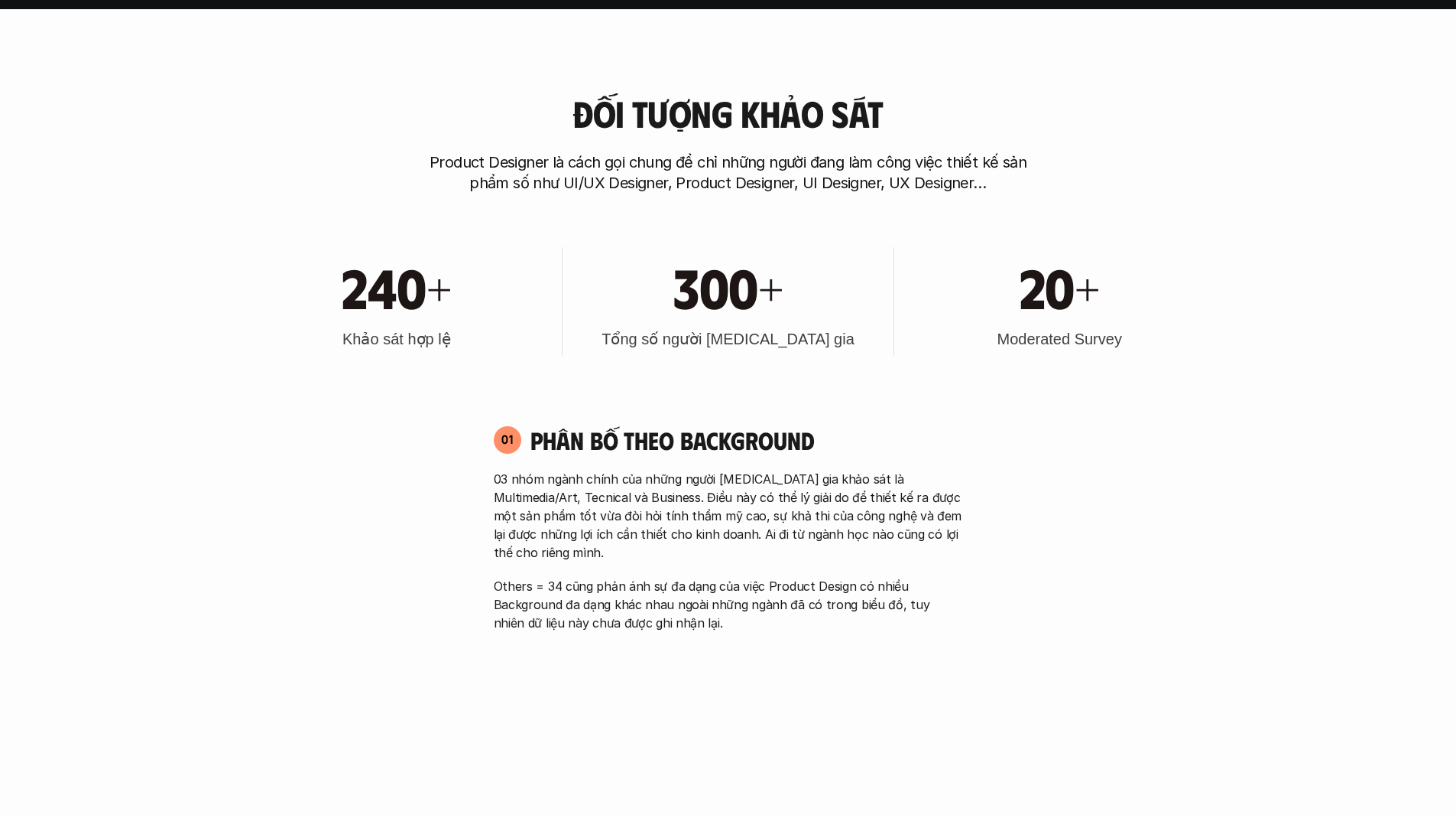
scroll to position [841, 0]
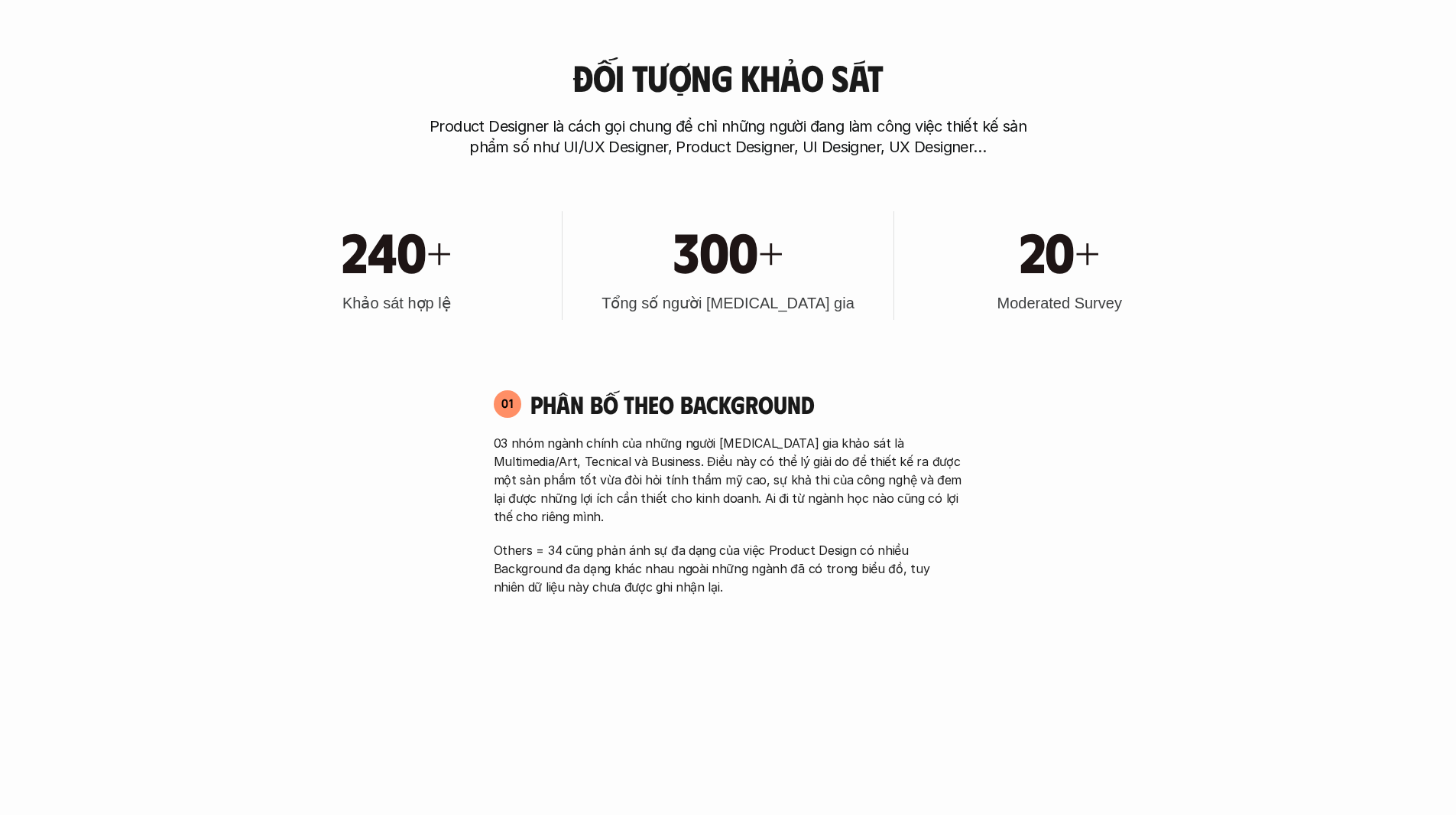
click at [1055, 314] on h3 "Moderated Survey" at bounding box center [1059, 302] width 124 height 21
click at [1042, 317] on icon at bounding box center [1036, 321] width 21 height 21
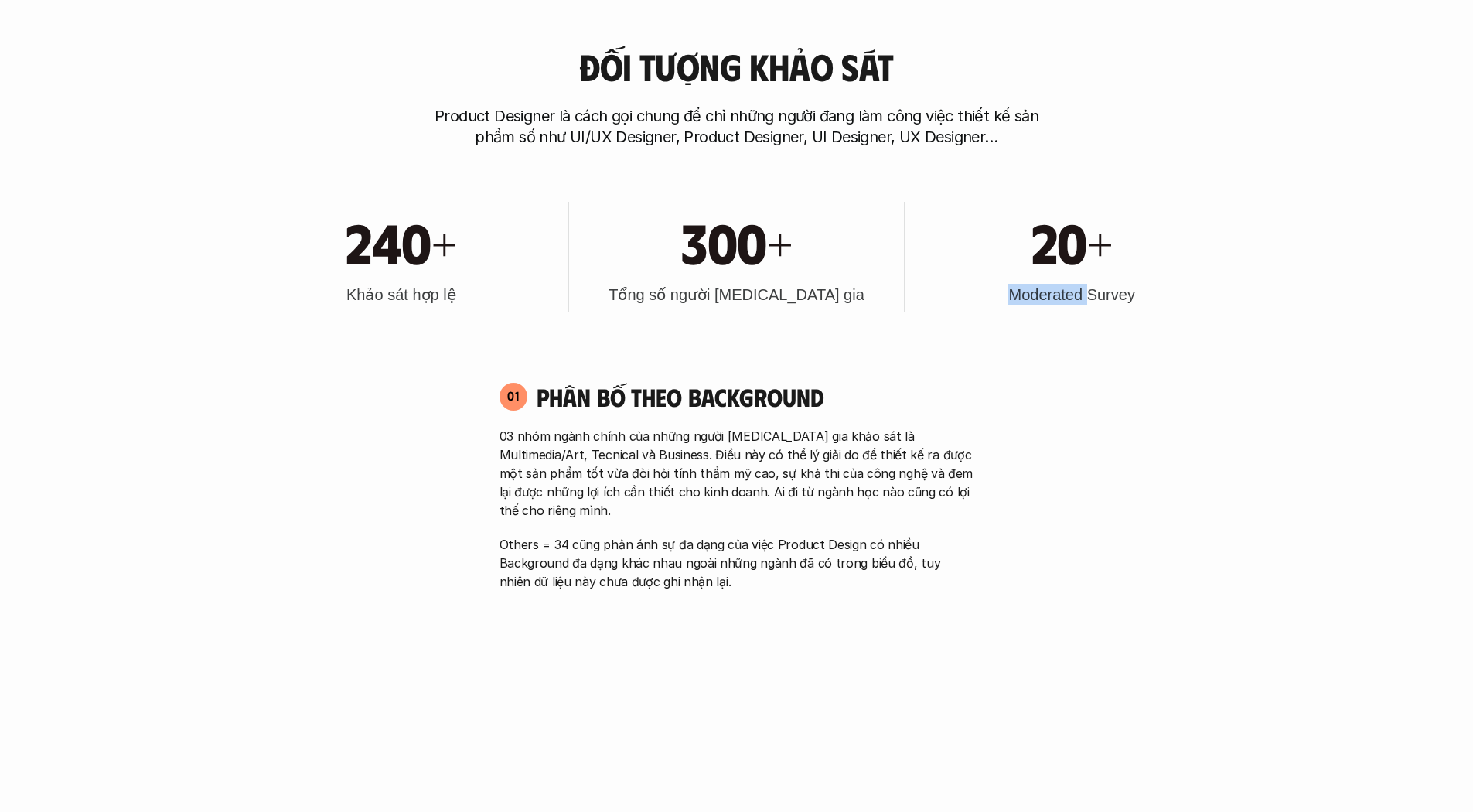
select select "vi"
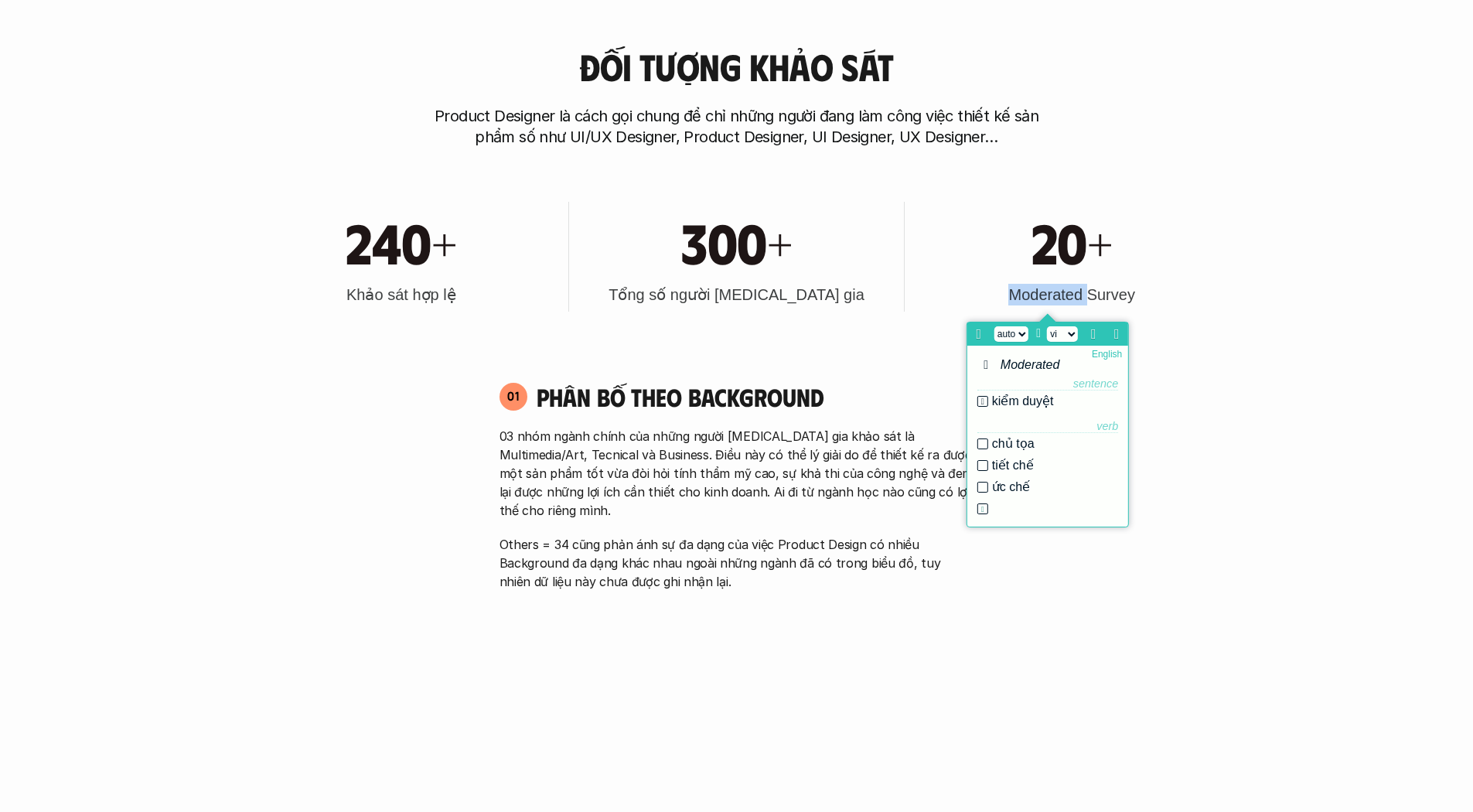
click at [1055, 305] on h3 "Moderated Survey" at bounding box center [1072, 294] width 126 height 21
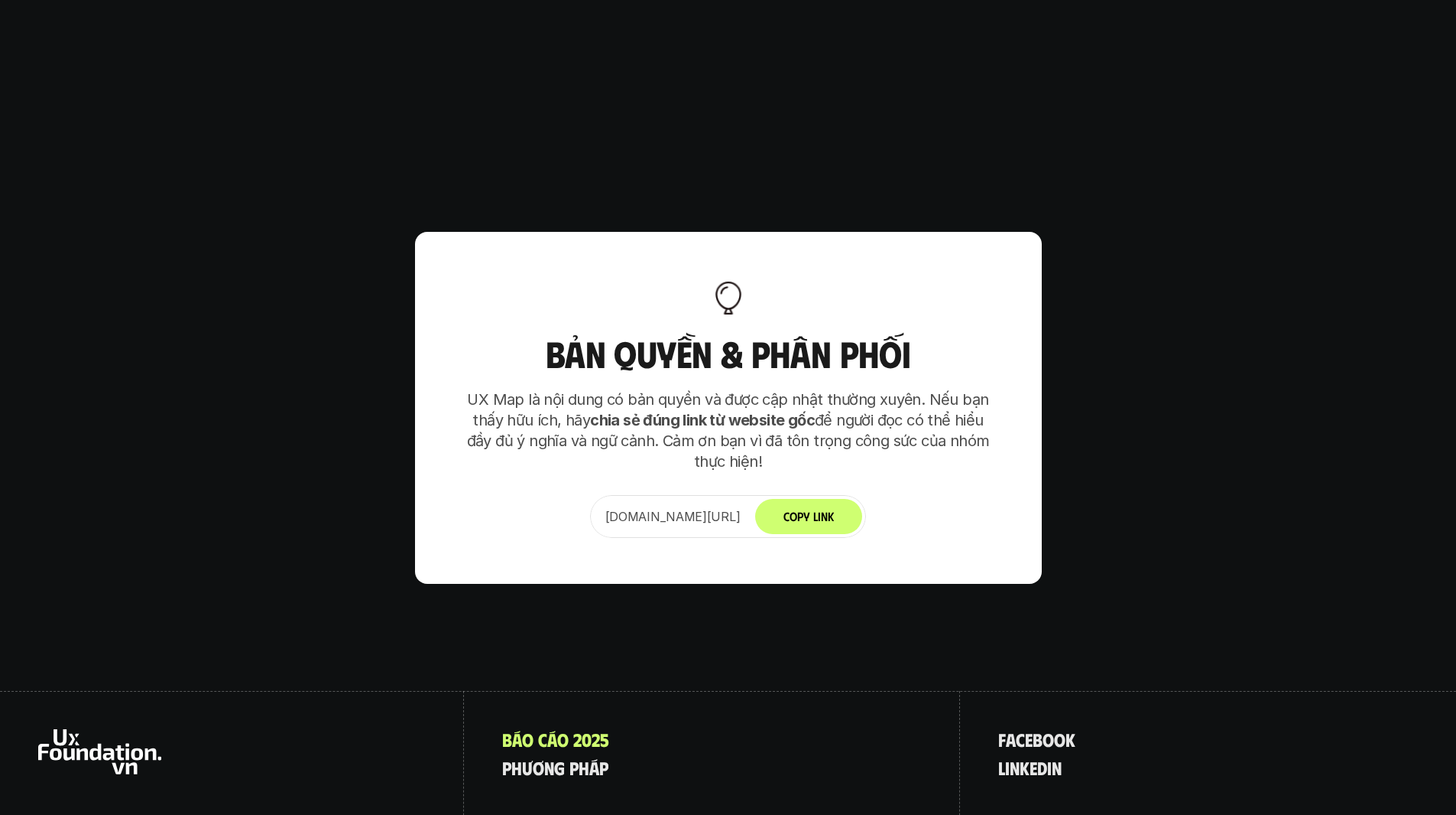
scroll to position [9606, 0]
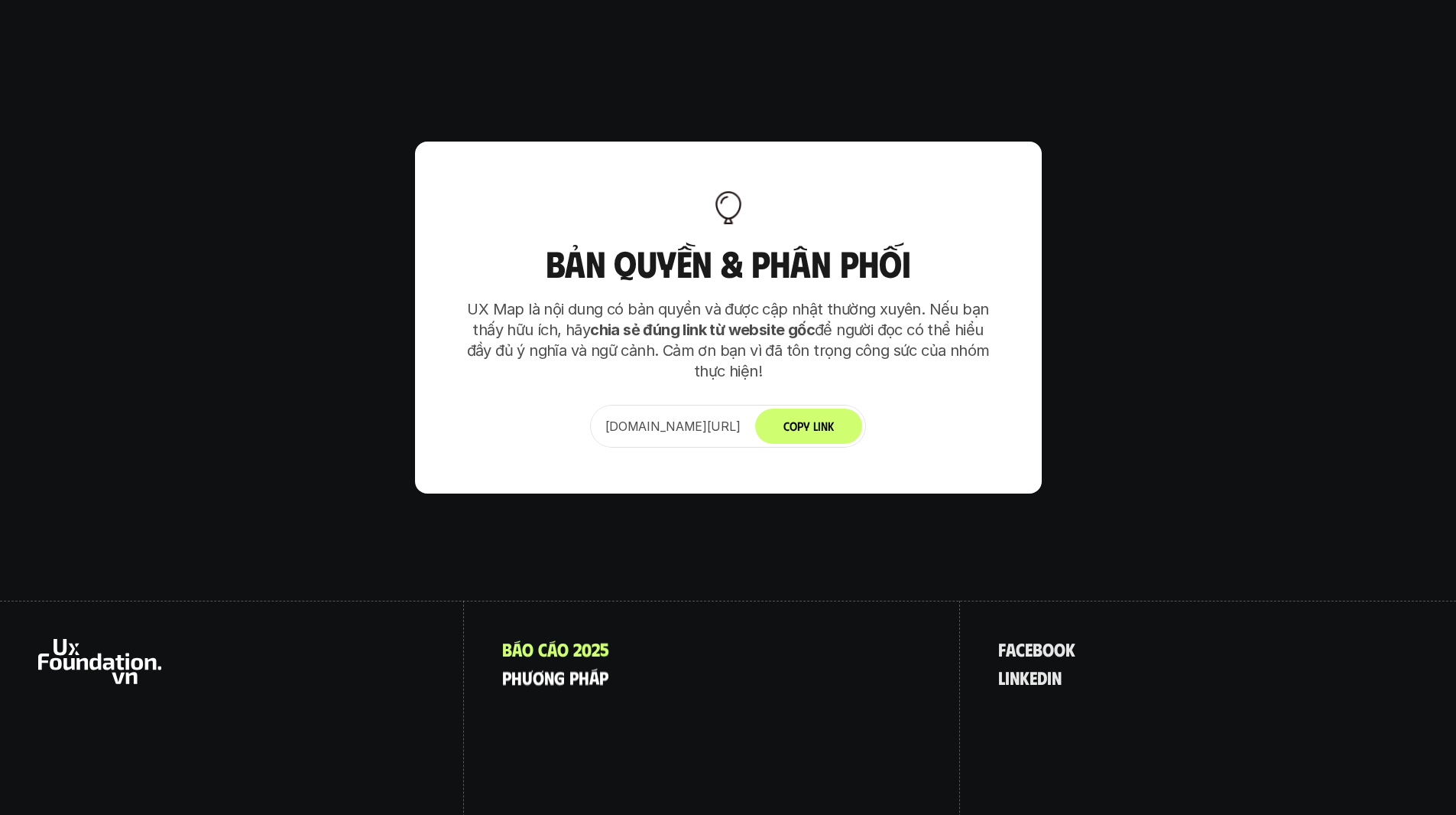
click at [560, 646] on span "g" at bounding box center [559, 656] width 11 height 20
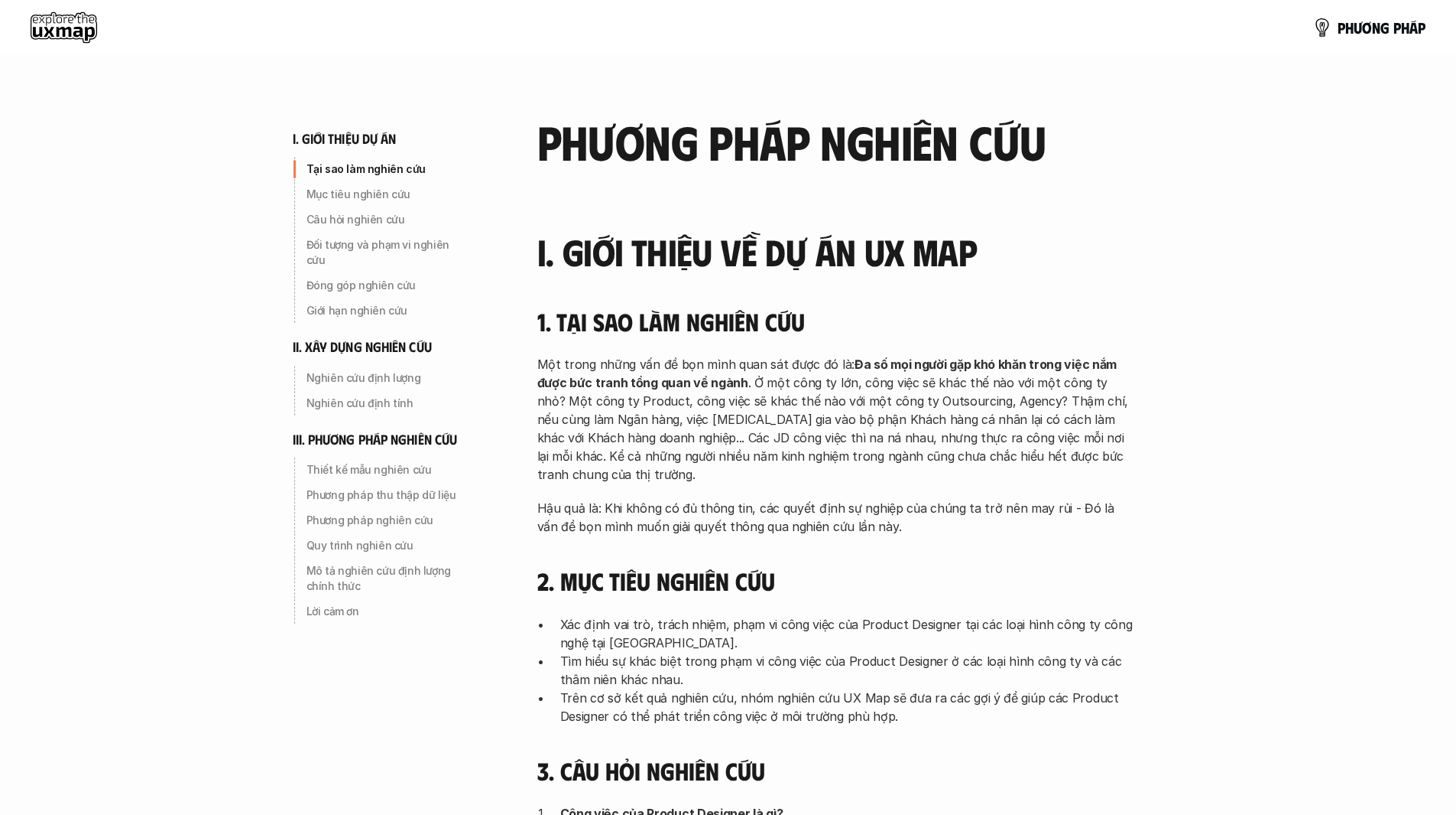
click at [71, 22] on use at bounding box center [63, 28] width 66 height 30
